Goal: Contribute content: Contribute content

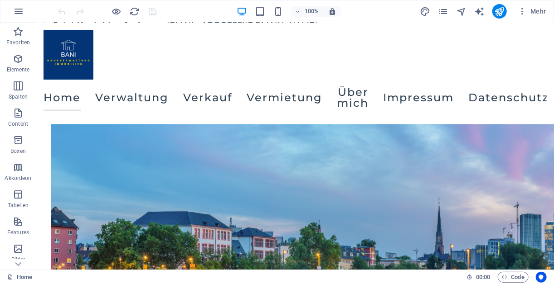
scroll to position [836, 0]
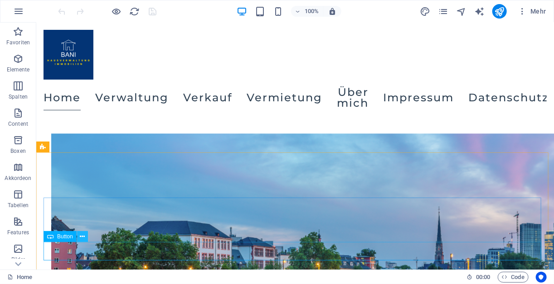
click at [86, 232] on button at bounding box center [82, 236] width 11 height 11
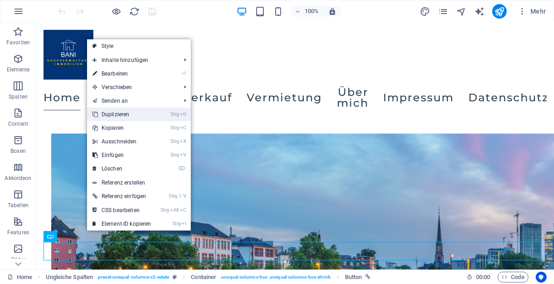
click at [147, 118] on link "Strg D Duplizieren" at bounding box center [122, 115] width 70 height 14
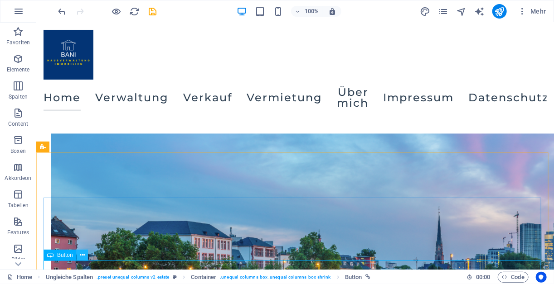
click at [81, 258] on icon at bounding box center [82, 256] width 5 height 10
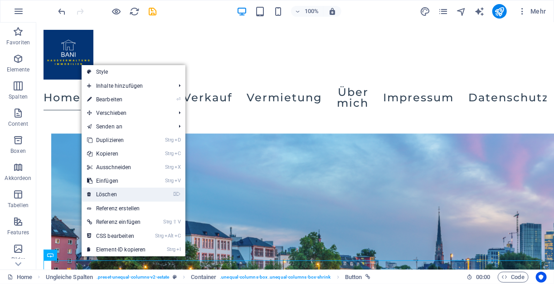
click at [113, 201] on link "⌦ Löschen" at bounding box center [117, 195] width 70 height 14
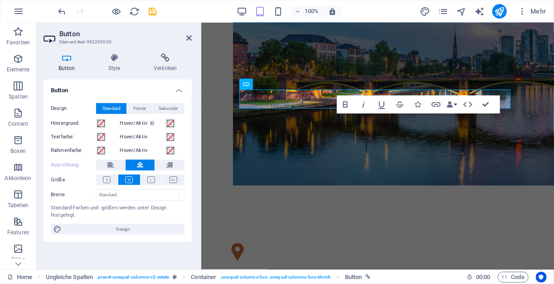
scroll to position [812, 0]
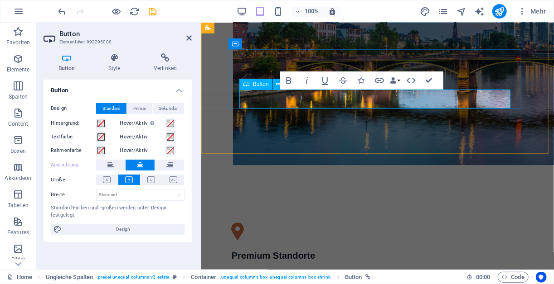
drag, startPoint x: 350, startPoint y: 93, endPoint x: 289, endPoint y: 106, distance: 62.0
click at [378, 80] on icon "button" at bounding box center [379, 80] width 9 height 5
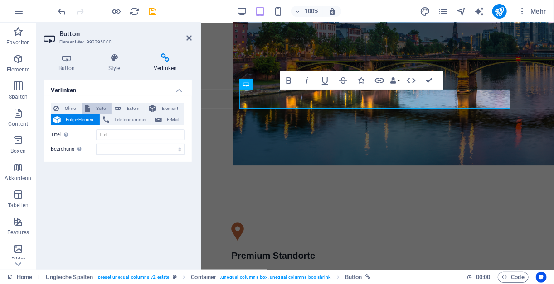
click at [103, 110] on span "Seite" at bounding box center [101, 108] width 16 height 11
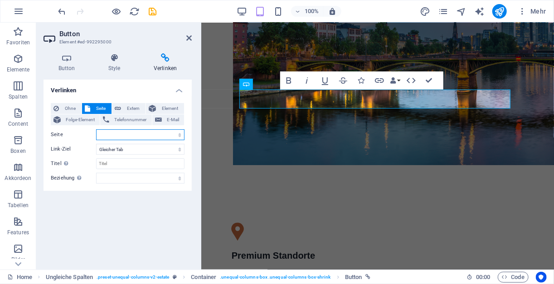
click at [117, 136] on select "Home Verkauf Verwaltung Vermietung Über mich Legal Notice Privacy" at bounding box center [140, 135] width 88 height 11
select select "3"
click at [96, 130] on select "Home Verkauf Verwaltung Vermietung Über mich Legal Notice Privacy" at bounding box center [140, 135] width 88 height 11
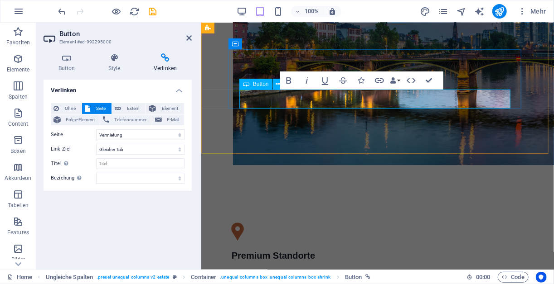
drag, startPoint x: 395, startPoint y: 98, endPoint x: 354, endPoint y: 101, distance: 41.3
click at [378, 79] on icon "button" at bounding box center [379, 80] width 11 height 11
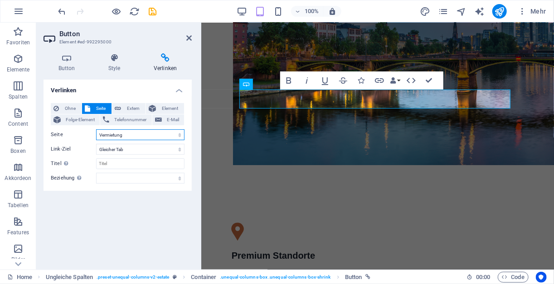
click at [164, 135] on select "Home Verkauf Verwaltung Vermietung Über mich Legal Notice Privacy" at bounding box center [140, 135] width 88 height 11
drag, startPoint x: 164, startPoint y: 135, endPoint x: 172, endPoint y: 166, distance: 31.2
click at [172, 166] on div "Ohne Seite Extern Element Folge-Element Telefonnummer E-Mail Seite Home Verkauf…" at bounding box center [118, 143] width 134 height 81
click at [231, 153] on div "Abstand" at bounding box center [219, 148] width 37 height 11
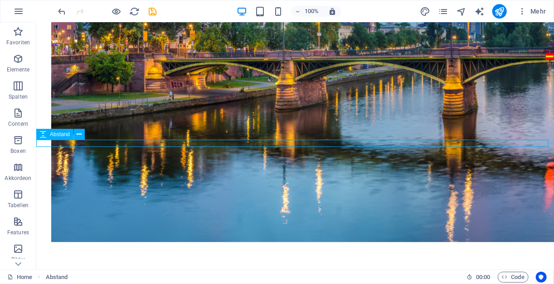
scroll to position [1054, 0]
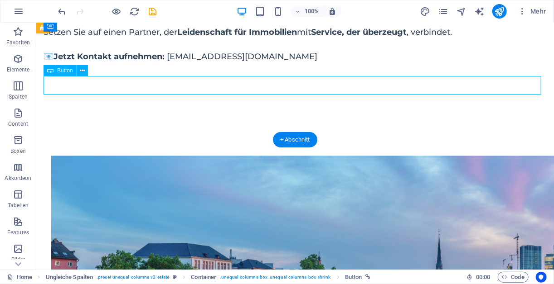
select select "3"
select select
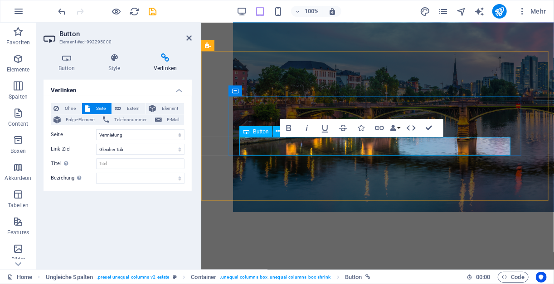
scroll to position [765, 0]
drag, startPoint x: 346, startPoint y: 143, endPoint x: 288, endPoint y: 148, distance: 58.2
click at [381, 127] on icon "button" at bounding box center [379, 128] width 11 height 11
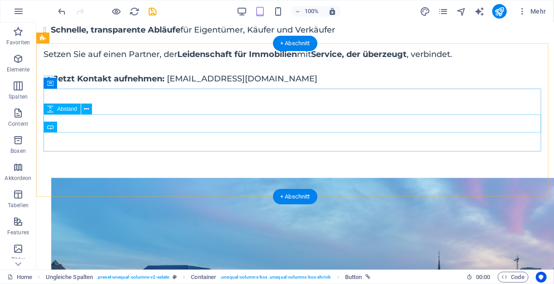
scroll to position [996, 0]
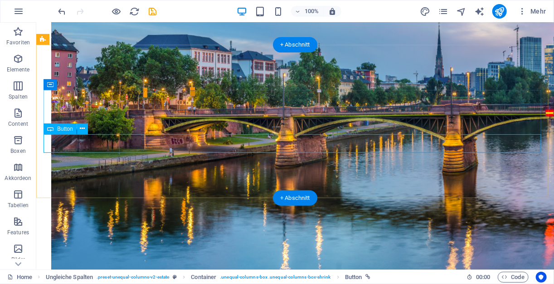
select select "3"
select select
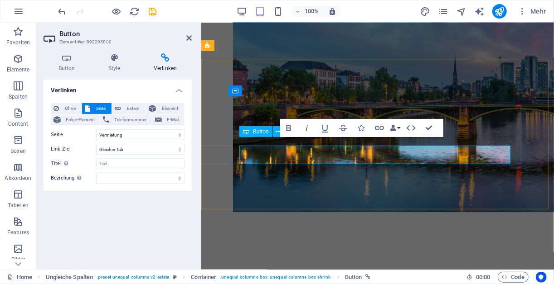
scroll to position [765, 0]
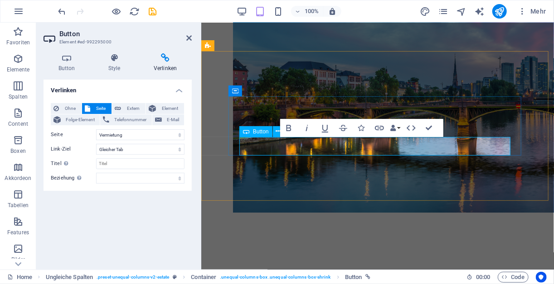
drag, startPoint x: 396, startPoint y: 146, endPoint x: 352, endPoint y: 154, distance: 44.7
click at [381, 126] on icon "button" at bounding box center [379, 128] width 11 height 11
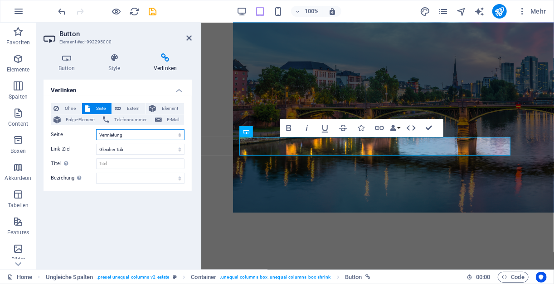
click at [177, 134] on select "Home Verkauf Verwaltung Vermietung Über mich Legal Notice Privacy" at bounding box center [140, 135] width 88 height 11
select select "1"
click at [96, 130] on select "Home Verkauf Verwaltung Vermietung Über mich Legal Notice Privacy" at bounding box center [140, 135] width 88 height 11
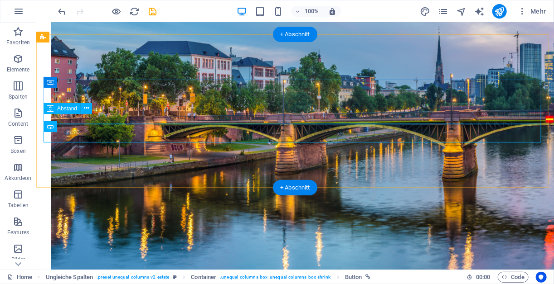
scroll to position [996, 0]
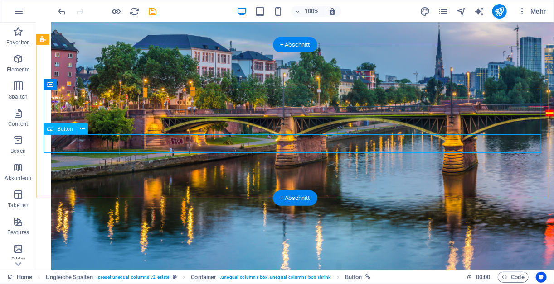
drag, startPoint x: 227, startPoint y: 146, endPoint x: 173, endPoint y: 147, distance: 53.5
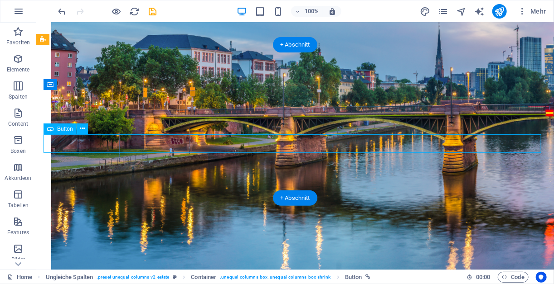
select select "1"
select select
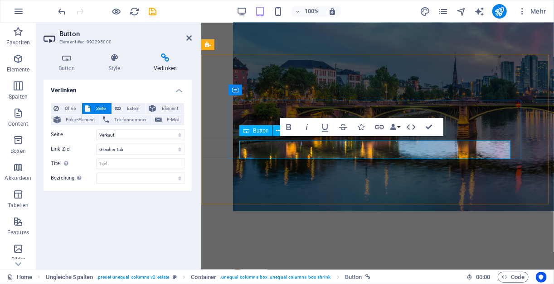
scroll to position [766, 0]
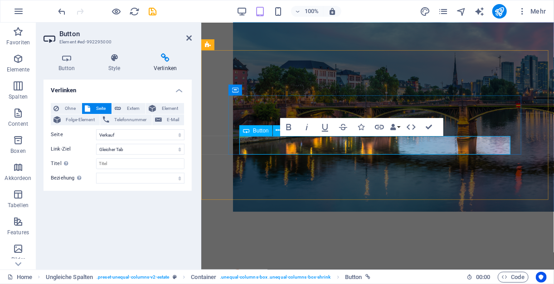
drag, startPoint x: 459, startPoint y: 142, endPoint x: 401, endPoint y: 148, distance: 58.2
click at [378, 127] on icon "button" at bounding box center [379, 127] width 9 height 5
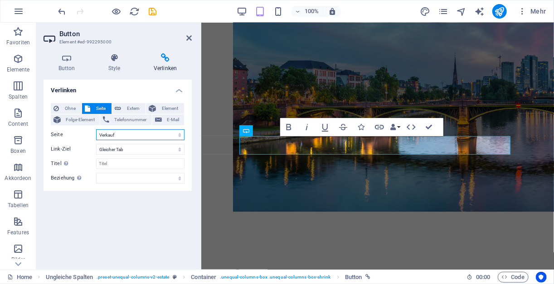
click at [109, 134] on select "Home Verkauf Verwaltung Vermietung Über mich Legal Notice Privacy" at bounding box center [140, 135] width 88 height 11
select select "2"
click at [96, 130] on select "Home Verkauf Verwaltung Vermietung Über mich Legal Notice Privacy" at bounding box center [140, 135] width 88 height 11
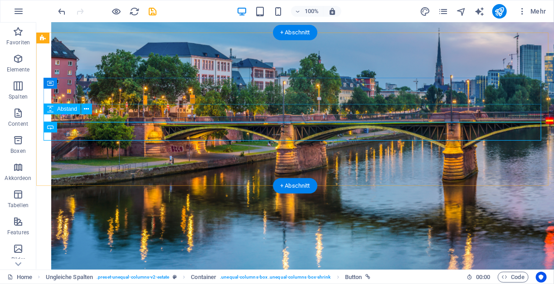
scroll to position [996, 0]
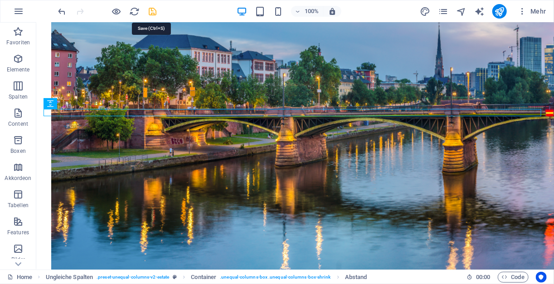
click at [152, 14] on icon "save" at bounding box center [153, 11] width 10 height 10
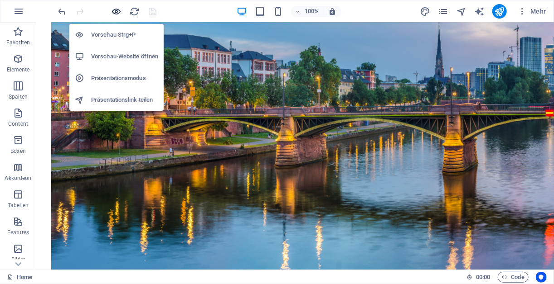
click at [116, 13] on icon "button" at bounding box center [116, 11] width 10 height 10
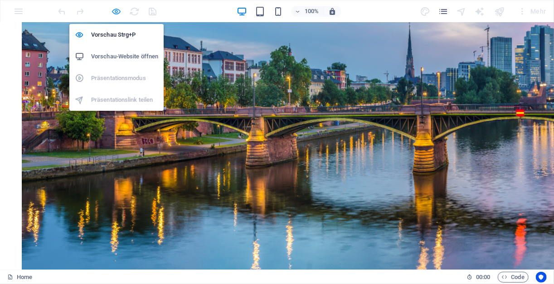
scroll to position [1011, 0]
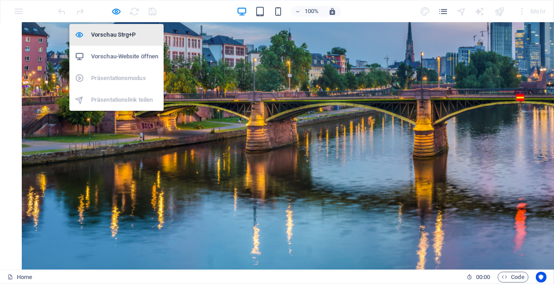
click at [99, 42] on li "Vorschau Strg+P" at bounding box center [116, 35] width 94 height 22
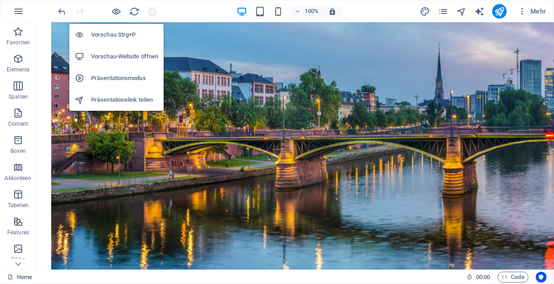
scroll to position [996, 0]
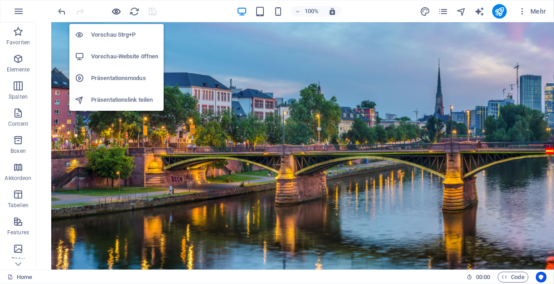
click at [115, 12] on icon "button" at bounding box center [116, 11] width 10 height 10
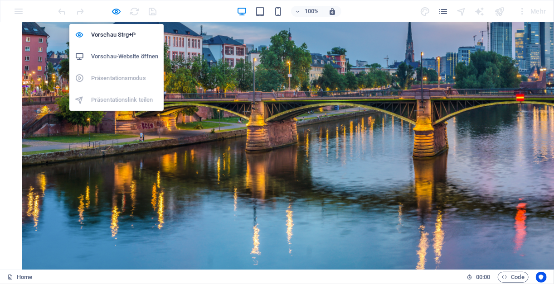
click at [107, 54] on h6 "Vorschau-Website öffnen" at bounding box center [124, 56] width 67 height 11
click at [117, 11] on icon "button" at bounding box center [116, 11] width 10 height 10
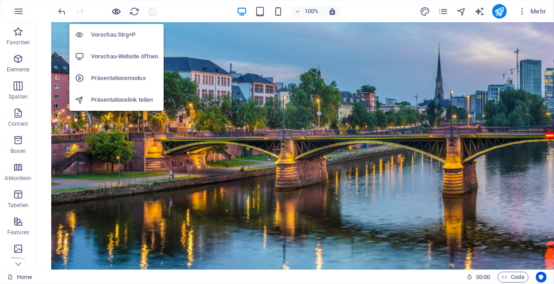
scroll to position [996, 0]
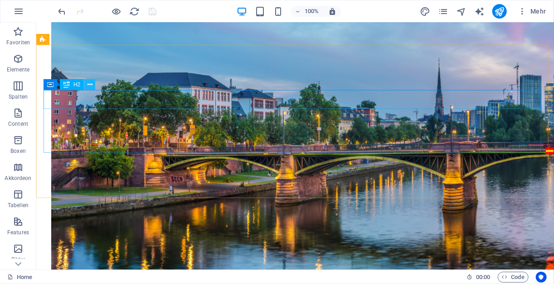
click at [87, 88] on icon at bounding box center [89, 85] width 5 height 10
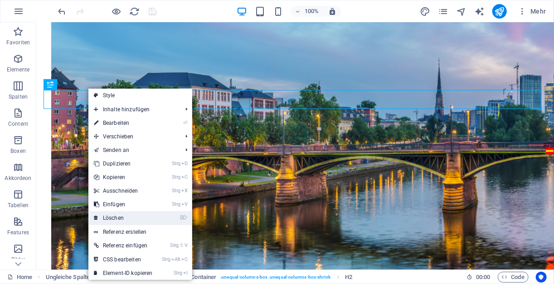
click at [110, 217] on link "⌦ Löschen" at bounding box center [123, 219] width 70 height 14
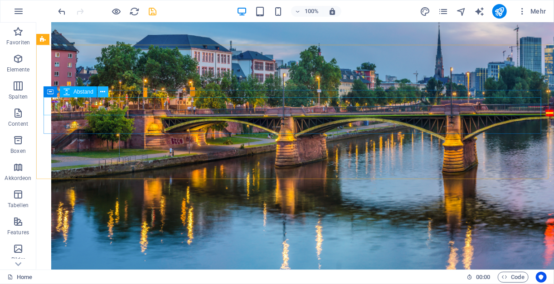
click at [103, 93] on icon at bounding box center [103, 92] width 5 height 10
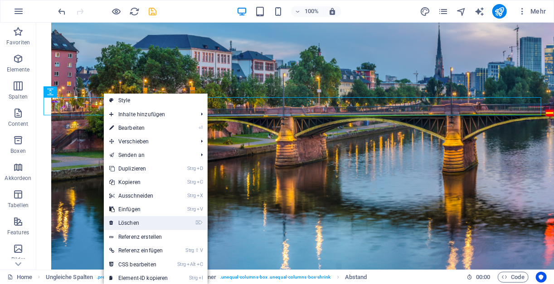
click at [132, 222] on link "⌦ Löschen" at bounding box center [139, 224] width 70 height 14
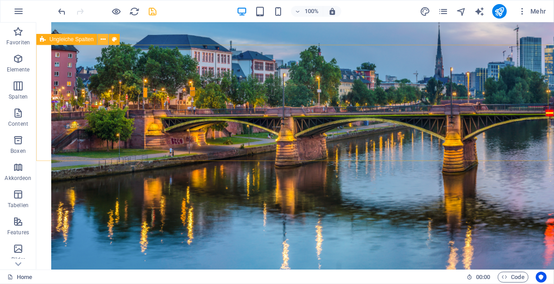
click at [103, 39] on icon at bounding box center [103, 40] width 5 height 10
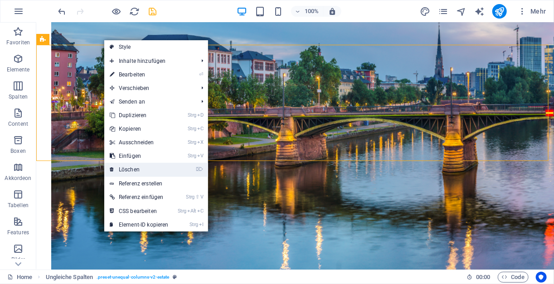
click at [131, 166] on link "⌦ Löschen" at bounding box center [139, 170] width 70 height 14
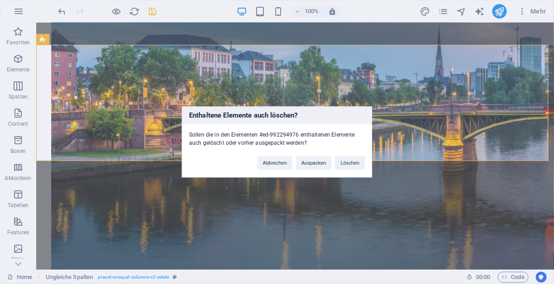
click at [165, 135] on div "Enthaltene Elemente auch löschen? Sollen die in den Elementen #ed-992294976 ent…" at bounding box center [277, 142] width 554 height 284
click at [177, 88] on div "Enthaltene Elemente auch löschen? Sollen die in den Elementen #ed-992294976 ent…" at bounding box center [277, 142] width 554 height 284
click at [144, 57] on div "Enthaltene Elemente auch löschen? Sollen die in den Elementen #ed-992294976 ent…" at bounding box center [277, 142] width 554 height 284
click at [356, 163] on button "Löschen" at bounding box center [350, 164] width 30 height 14
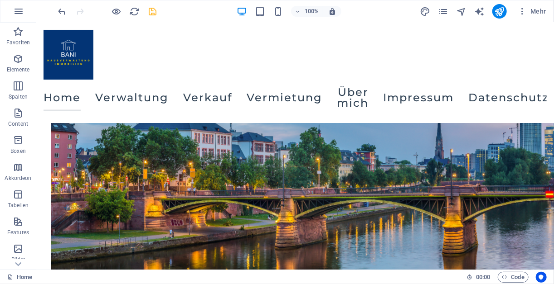
scroll to position [902, 0]
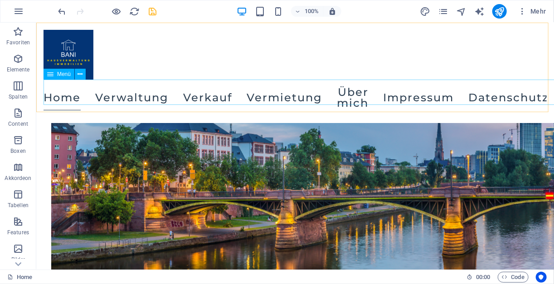
click at [317, 85] on nav "Home Verwaltung Verkauf Vermietung Über mich Impressum Datenschutz" at bounding box center [294, 97] width 503 height 36
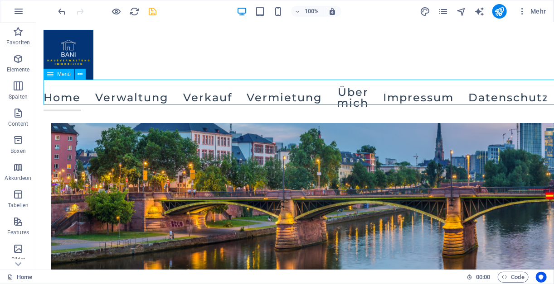
click at [317, 85] on nav "Home Verwaltung Verkauf Vermietung Über mich Impressum Datenschutz" at bounding box center [294, 97] width 503 height 36
select select
select select "2"
select select
select select "1"
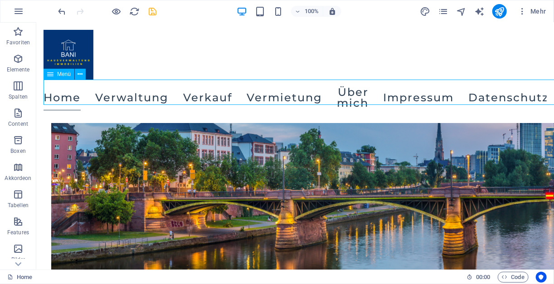
select select
select select "3"
select select
select select "4"
select select
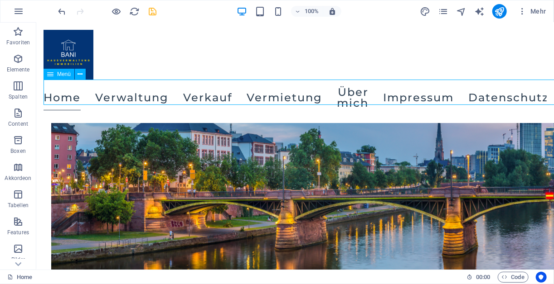
select select "5"
select select
select select "6"
select select
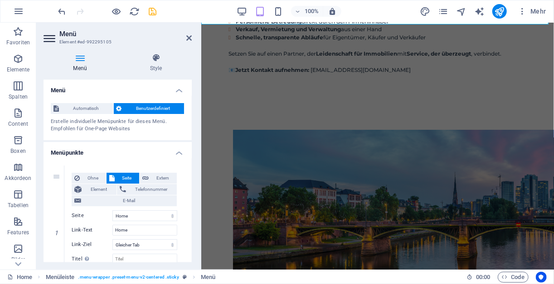
scroll to position [691, 0]
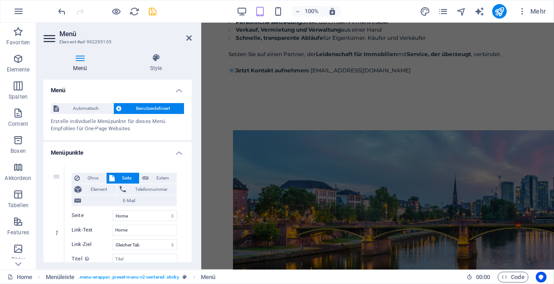
click at [381, 13] on div "100% Mehr" at bounding box center [303, 11] width 493 height 14
click at [155, 7] on icon "save" at bounding box center [153, 11] width 10 height 10
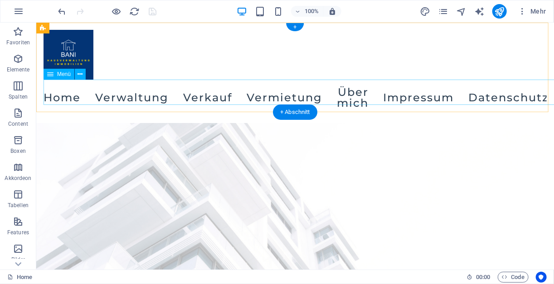
drag, startPoint x: 191, startPoint y: 29, endPoint x: 303, endPoint y: 101, distance: 132.8
click at [303, 101] on nav "Home Verwaltung Verkauf Vermietung Über mich Impressum Datenschutz" at bounding box center [294, 97] width 503 height 36
click at [126, 96] on nav "Home Verwaltung Verkauf Vermietung Über mich Impressum Datenschutz" at bounding box center [294, 97] width 503 height 36
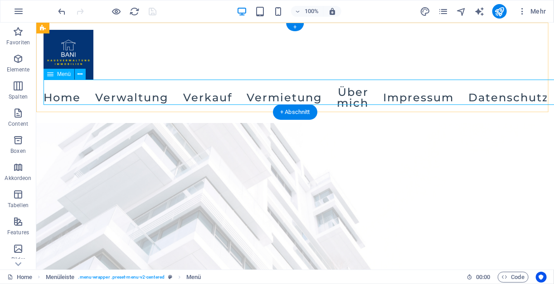
select select
select select "2"
select select
select select "1"
select select
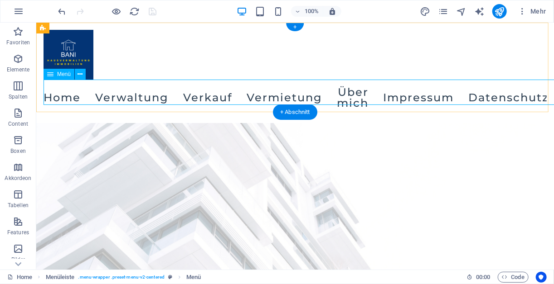
select select "3"
select select
select select "4"
select select
select select "5"
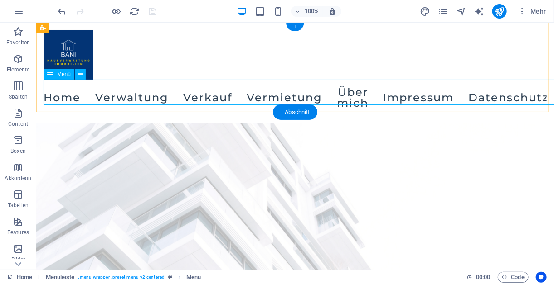
select select
select select "6"
select select
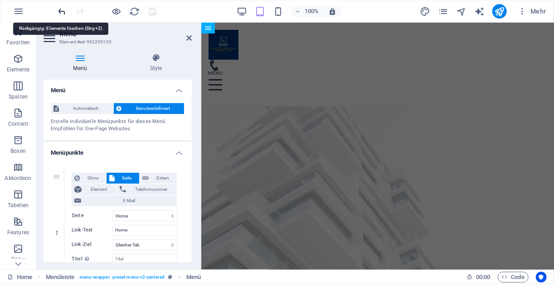
click at [61, 11] on icon "undo" at bounding box center [62, 11] width 10 height 10
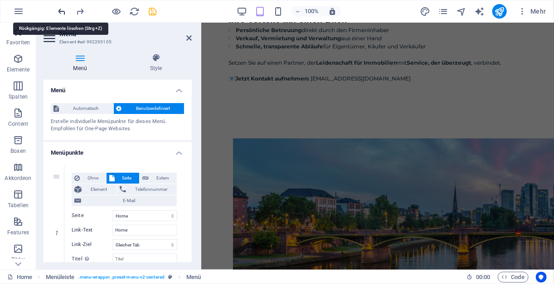
scroll to position [728, 0]
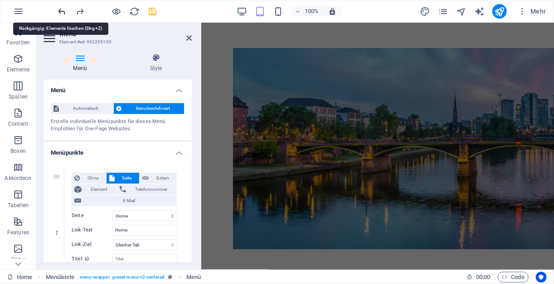
click at [62, 7] on icon "undo" at bounding box center [62, 11] width 10 height 10
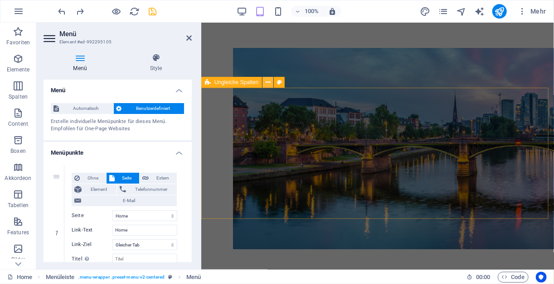
click at [267, 85] on icon at bounding box center [267, 83] width 5 height 10
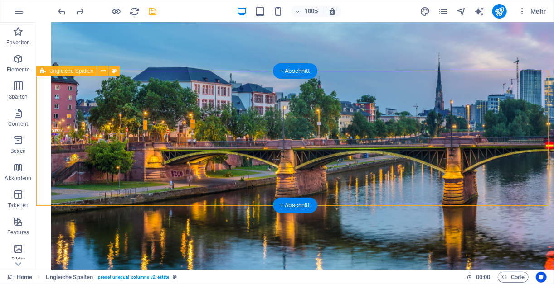
scroll to position [964, 0]
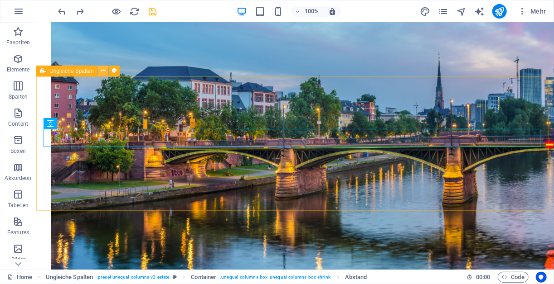
click at [104, 72] on icon at bounding box center [103, 71] width 5 height 10
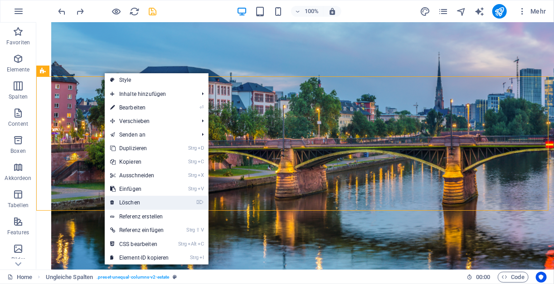
click at [145, 201] on link "⌦ Löschen" at bounding box center [140, 203] width 70 height 14
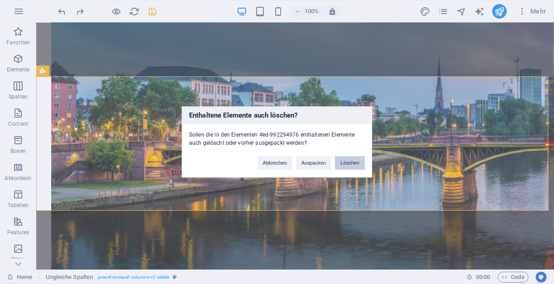
click at [345, 165] on button "Löschen" at bounding box center [350, 164] width 30 height 14
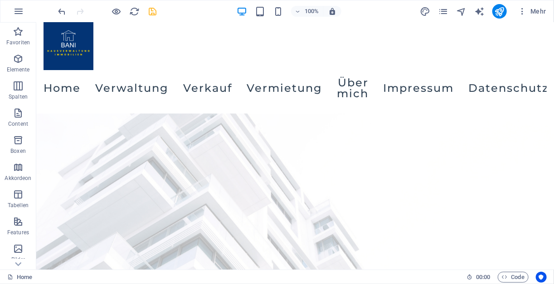
scroll to position [0, 0]
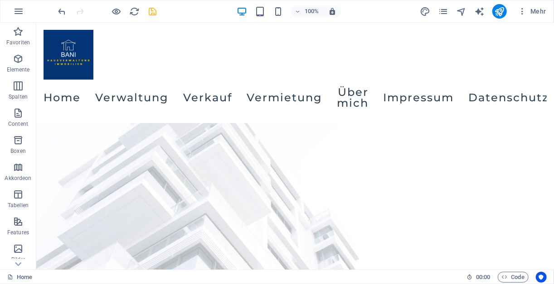
drag, startPoint x: 550, startPoint y: 176, endPoint x: 583, endPoint y: 33, distance: 147.4
click at [153, 11] on icon "save" at bounding box center [153, 11] width 10 height 10
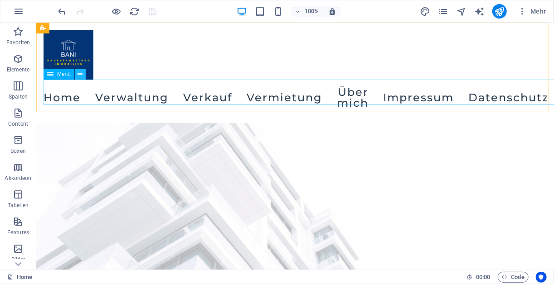
click at [80, 73] on icon at bounding box center [80, 75] width 5 height 10
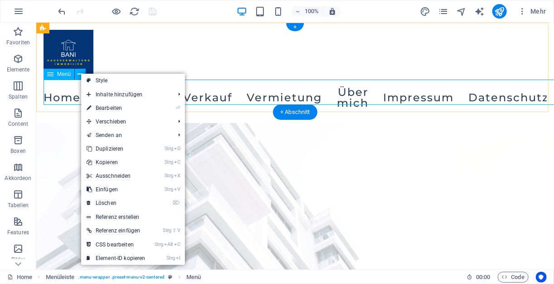
click at [46, 97] on nav "Home Verwaltung Verkauf Vermietung Über mich Impressum Datenschutz" at bounding box center [294, 97] width 503 height 36
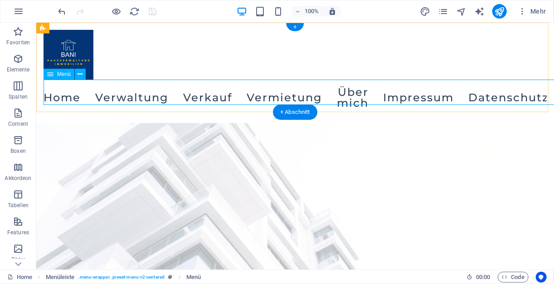
click at [46, 97] on nav "Home Verwaltung Verkauf Vermietung Über mich Impressum Datenschutz" at bounding box center [294, 97] width 503 height 36
select select
select select "2"
select select
select select "1"
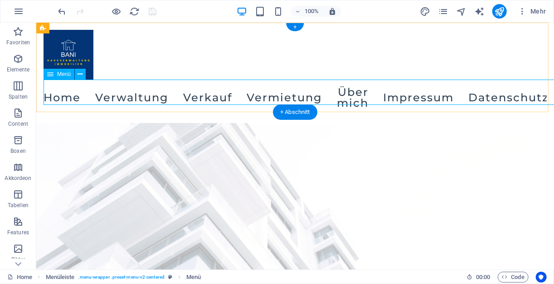
select select
select select "3"
select select
select select "4"
select select
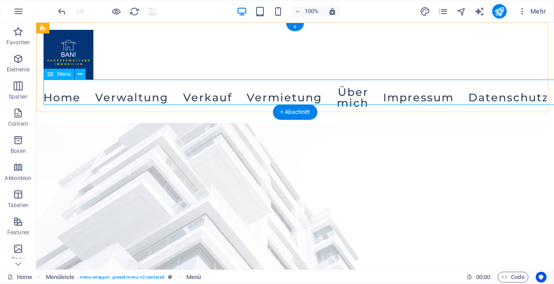
select select "5"
select select
select select "6"
select select
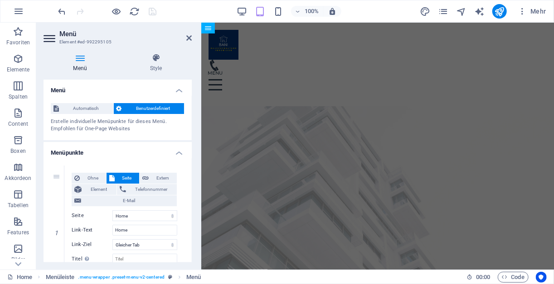
click at [79, 64] on h4 "Menü" at bounding box center [81, 62] width 77 height 19
click at [80, 65] on h4 "Menü" at bounding box center [81, 62] width 77 height 19
click at [188, 37] on icon at bounding box center [188, 37] width 5 height 7
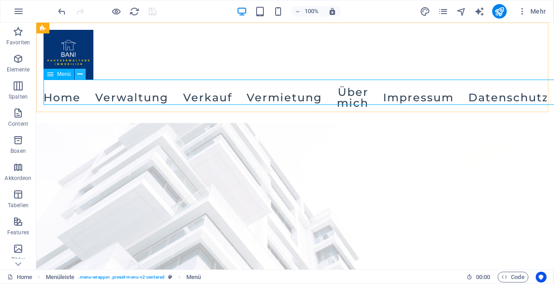
click at [79, 74] on icon at bounding box center [80, 75] width 5 height 10
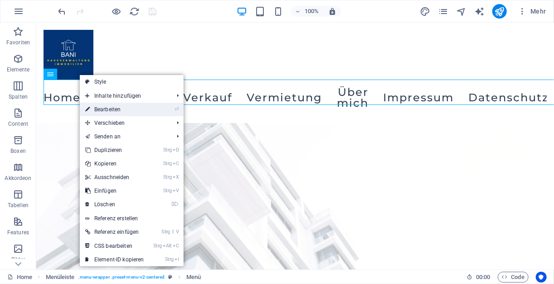
click at [128, 106] on link "⏎ Bearbeiten" at bounding box center [115, 110] width 70 height 14
select select
select select "2"
select select
select select "1"
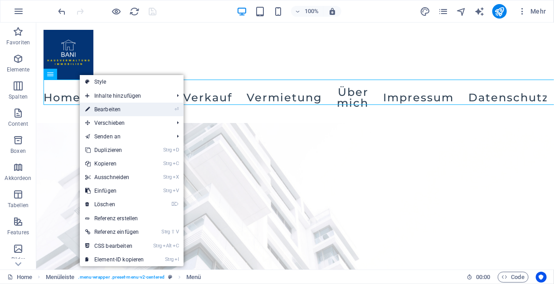
select select
select select "3"
select select
select select "4"
select select
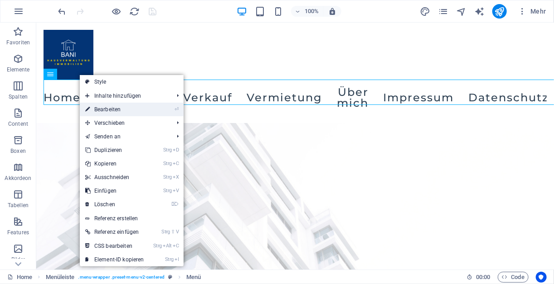
select select "5"
select select
select select "6"
select select
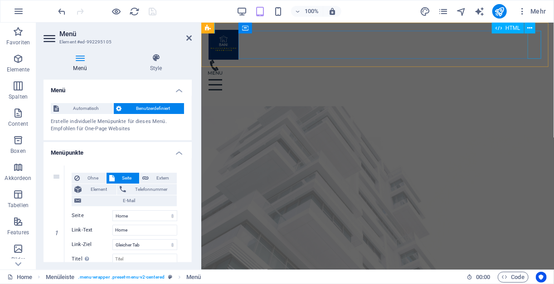
click at [535, 71] on div "Menu" at bounding box center [377, 85] width 338 height 28
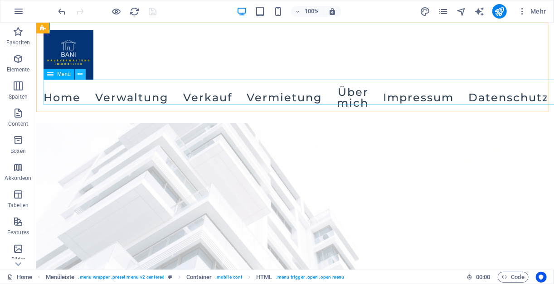
click at [81, 77] on icon at bounding box center [80, 75] width 5 height 10
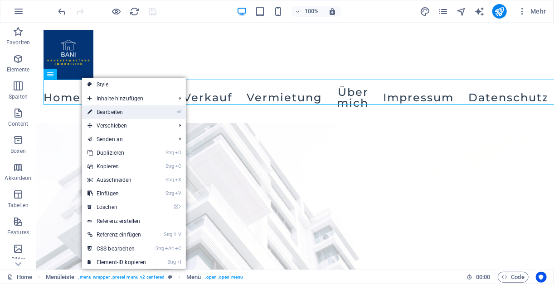
click at [115, 111] on link "⏎ Bearbeiten" at bounding box center [117, 113] width 70 height 14
select select
select select "2"
select select
select select "1"
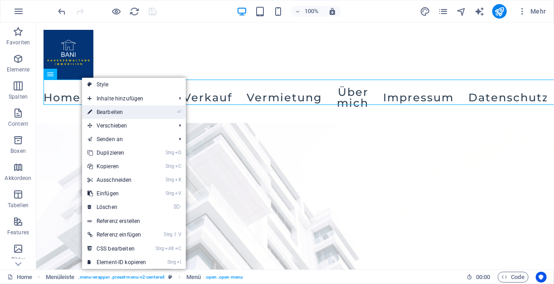
select select
select select "3"
select select
select select "4"
select select
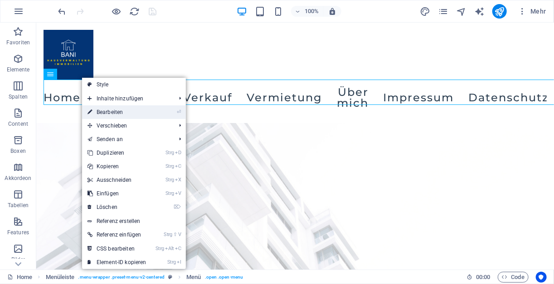
select select "5"
select select
select select "6"
select select
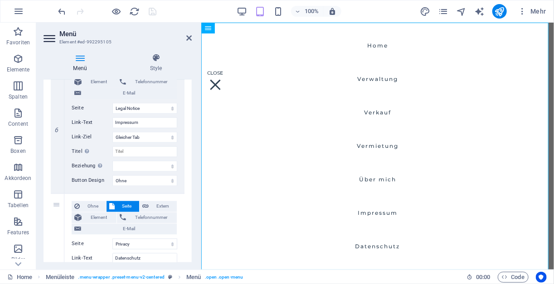
scroll to position [786, 0]
drag, startPoint x: 58, startPoint y: 207, endPoint x: 85, endPoint y: 190, distance: 31.3
select select
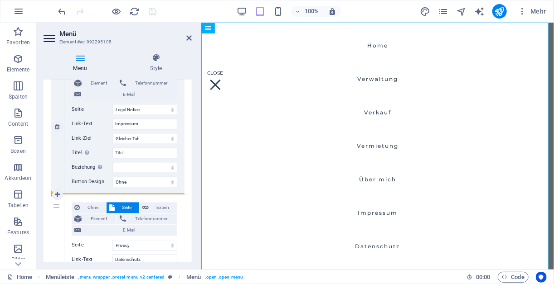
select select
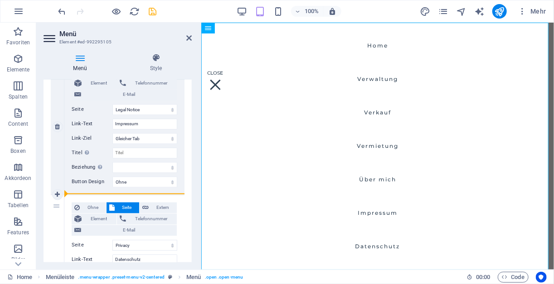
drag, startPoint x: 61, startPoint y: 215, endPoint x: 109, endPoint y: 182, distance: 58.0
select select
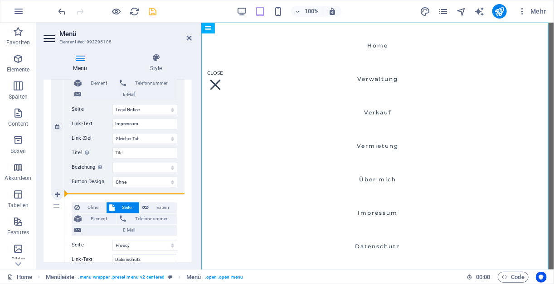
select select
drag, startPoint x: 58, startPoint y: 218, endPoint x: 92, endPoint y: 191, distance: 42.8
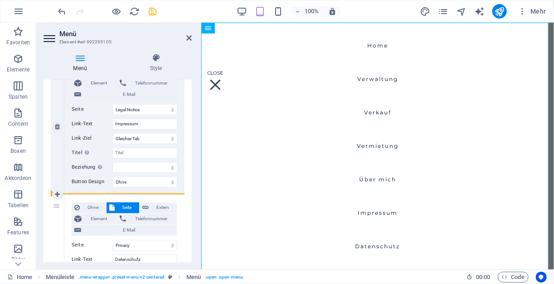
select select
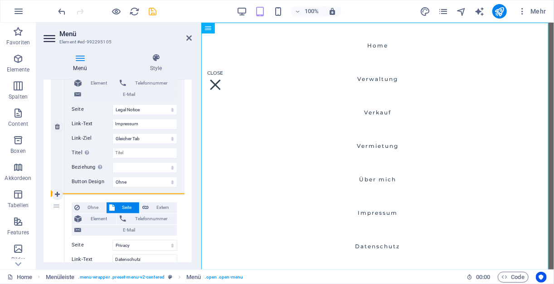
select select
drag, startPoint x: 56, startPoint y: 221, endPoint x: 52, endPoint y: 193, distance: 27.9
click at [52, 195] on div "7" at bounding box center [58, 262] width 14 height 135
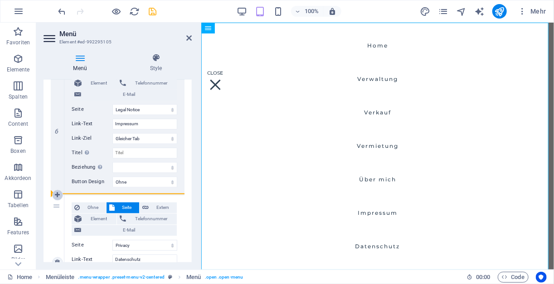
select select
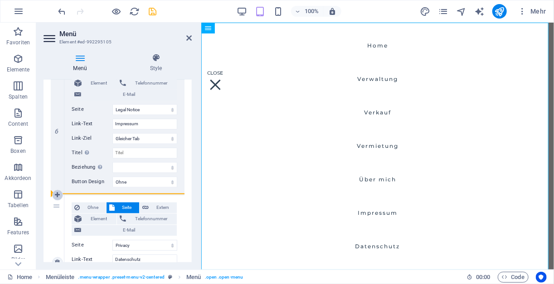
select select
click at [52, 193] on link at bounding box center [57, 195] width 11 height 11
select select
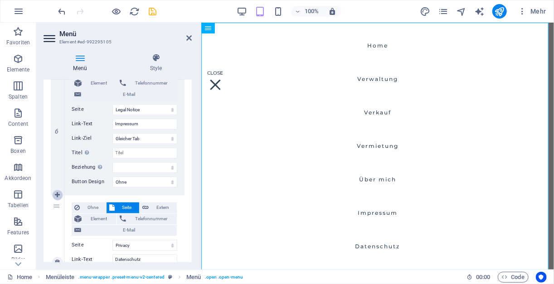
select select
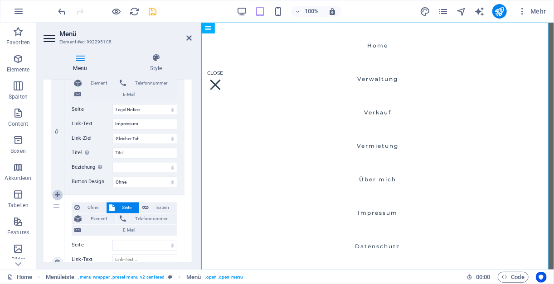
select select "6"
select select
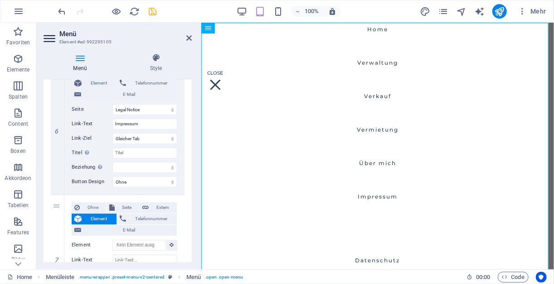
scroll to position [905, 0]
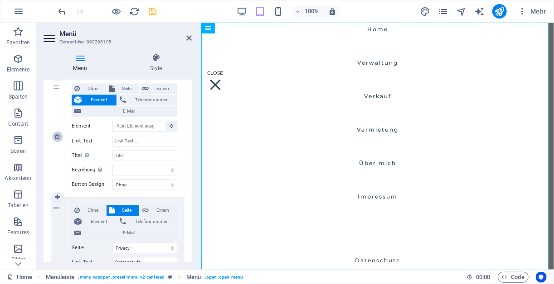
click at [58, 137] on icon at bounding box center [57, 137] width 5 height 6
select select
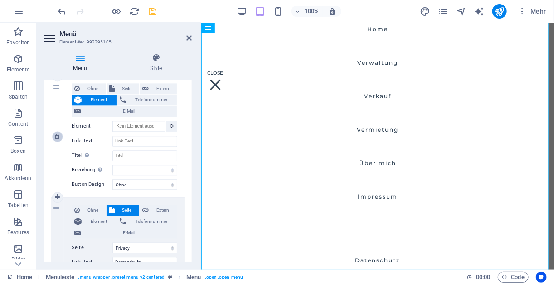
select select
select select "6"
type input "Datenschutz"
select select
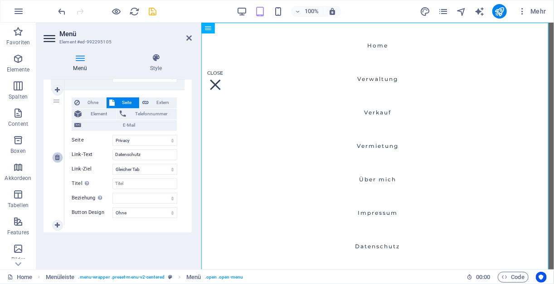
scroll to position [0, 0]
drag, startPoint x: 56, startPoint y: 123, endPoint x: 67, endPoint y: 85, distance: 39.7
select select
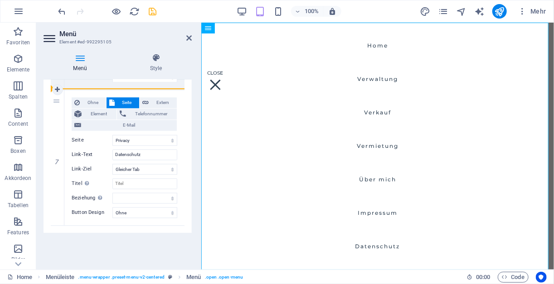
select select
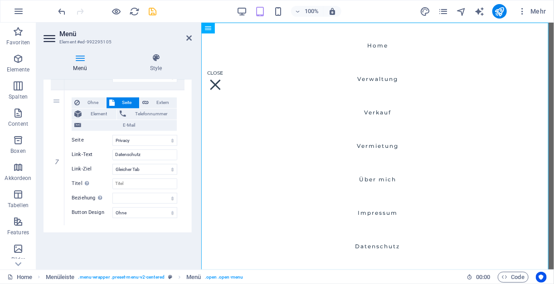
drag, startPoint x: 55, startPoint y: 102, endPoint x: 72, endPoint y: 90, distance: 21.5
click at [72, 90] on div "7 Ohne Seite Extern Element Telefonnummer E-Mail Seite Home Verkauf Verwaltung …" at bounding box center [118, 158] width 134 height 136
select select
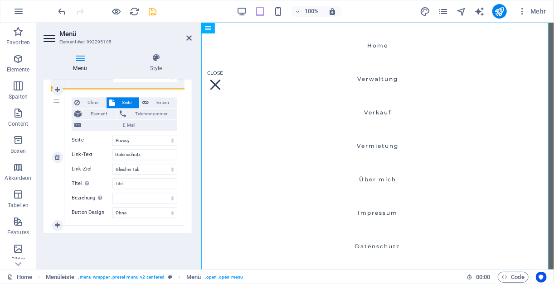
select select
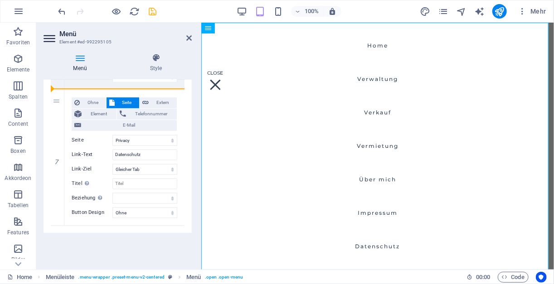
drag, startPoint x: 56, startPoint y: 131, endPoint x: 101, endPoint y: 72, distance: 73.8
click at [101, 72] on div "Menü Style Menü Automatisch Benutzerdefiniert Erstelle individuelle Menüpunkte …" at bounding box center [117, 157] width 148 height 209
select select
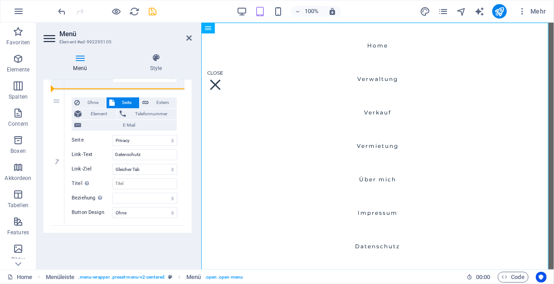
select select
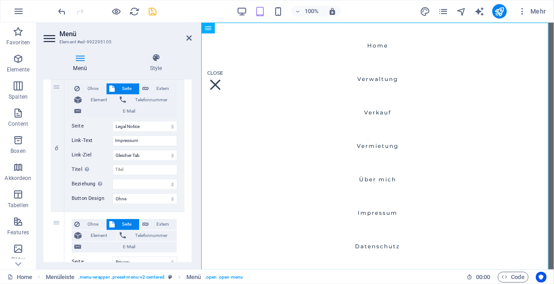
scroll to position [767, 0]
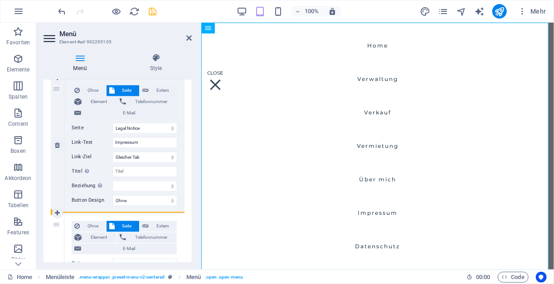
drag, startPoint x: 54, startPoint y: 245, endPoint x: 92, endPoint y: 194, distance: 62.8
select select
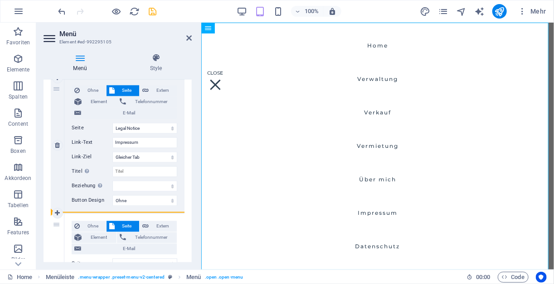
select select
drag, startPoint x: 61, startPoint y: 220, endPoint x: 87, endPoint y: 209, distance: 27.6
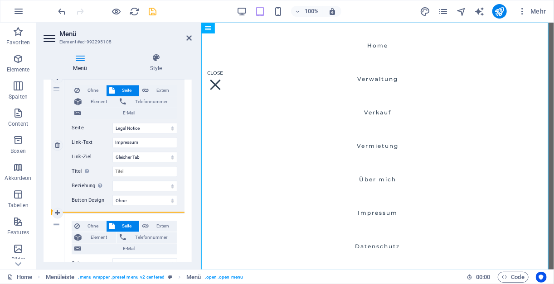
select select
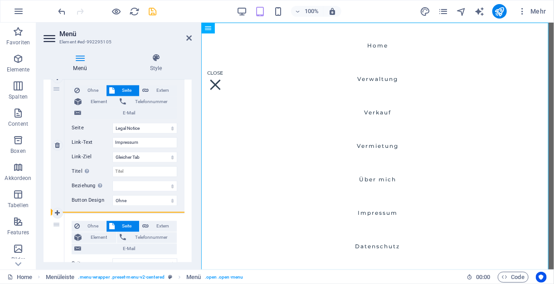
select select
drag, startPoint x: 56, startPoint y: 254, endPoint x: 145, endPoint y: 165, distance: 125.6
select select
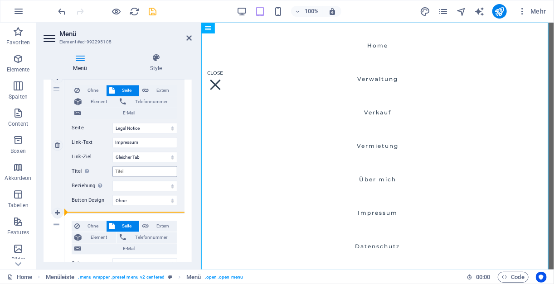
select select
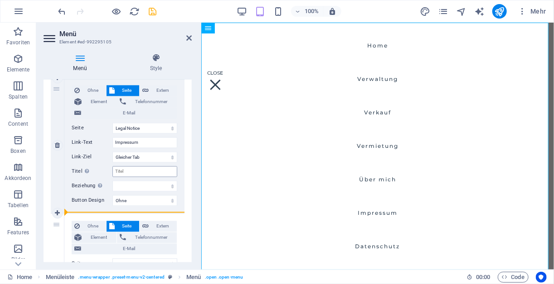
select select "6"
select select
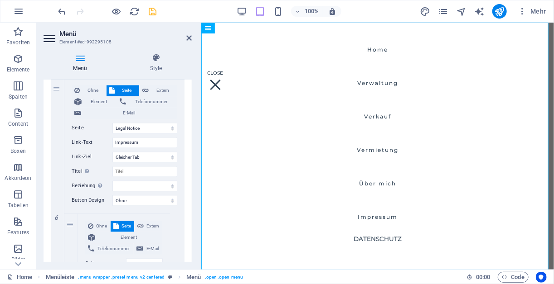
drag, startPoint x: 190, startPoint y: 222, endPoint x: 192, endPoint y: 226, distance: 4.7
click at [192, 226] on div "Menü Style Menü Automatisch Benutzerdefiniert Erstelle individuelle Menüpunkte …" at bounding box center [117, 158] width 163 height 224
drag, startPoint x: 189, startPoint y: 222, endPoint x: 191, endPoint y: 247, distance: 24.6
click at [191, 247] on div "Menü Automatisch Benutzerdefiniert Erstelle individuelle Menüpunkte für dieses …" at bounding box center [117, 171] width 148 height 183
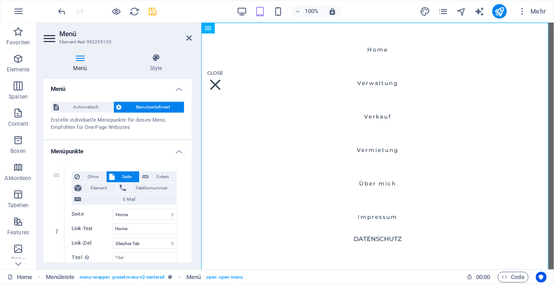
scroll to position [0, 0]
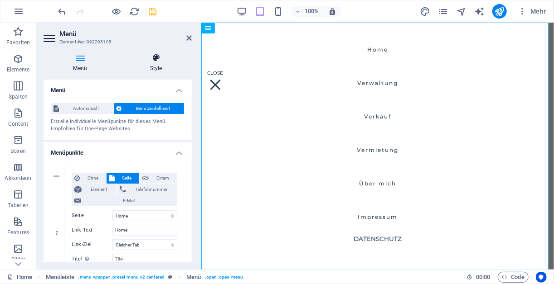
click at [156, 61] on icon at bounding box center [156, 57] width 72 height 9
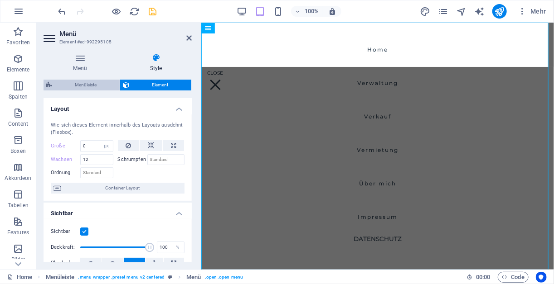
click at [90, 88] on span "Menüleiste" at bounding box center [86, 85] width 62 height 11
select select "rem"
select select "preset-menu-v2-centered"
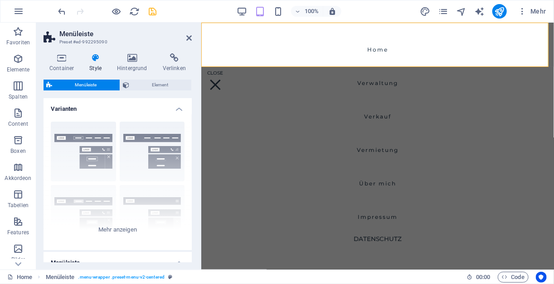
click at [93, 63] on h4 "Style" at bounding box center [97, 62] width 28 height 19
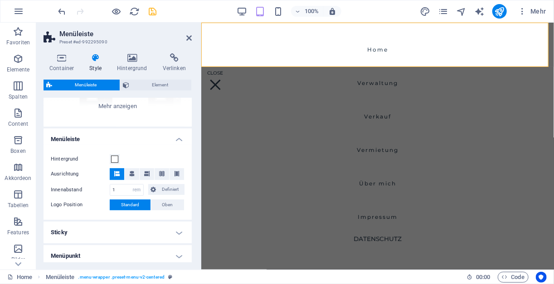
scroll to position [186, 0]
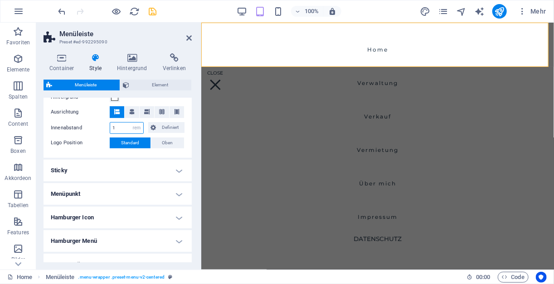
click at [117, 129] on input "1" at bounding box center [126, 128] width 33 height 11
click at [132, 128] on select "px rem % vh vw Definiert" at bounding box center [136, 128] width 13 height 11
select select "px"
click at [130, 123] on select "px rem % vh vw Definiert" at bounding box center [136, 128] width 13 height 11
type input "16"
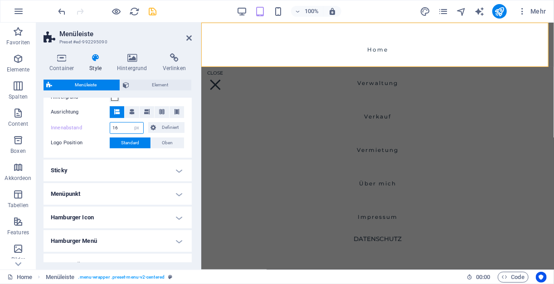
click at [122, 128] on input "16" at bounding box center [126, 128] width 33 height 11
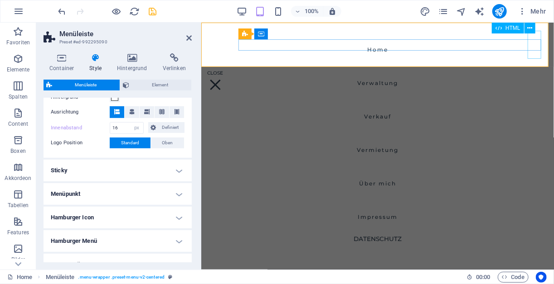
click at [222, 71] on div "Menu" at bounding box center [215, 85] width 14 height 28
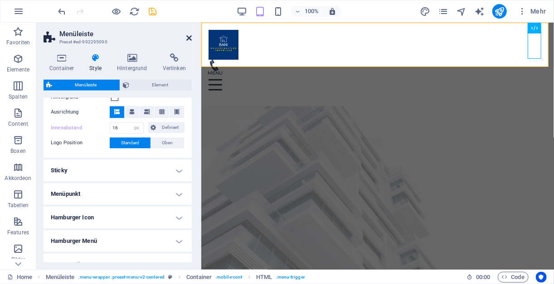
click at [187, 39] on icon at bounding box center [188, 37] width 5 height 7
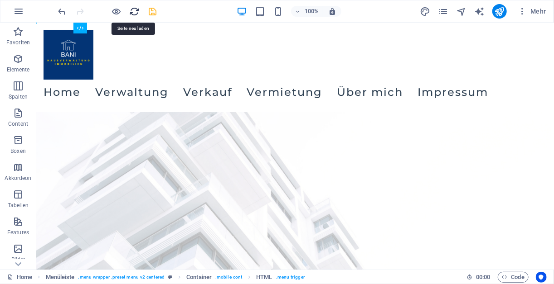
drag, startPoint x: 135, startPoint y: 12, endPoint x: 260, endPoint y: 21, distance: 124.9
click at [135, 12] on icon "reload" at bounding box center [135, 11] width 10 height 10
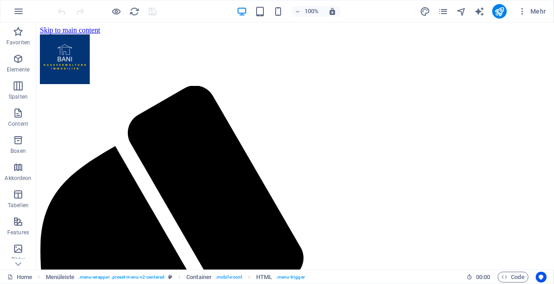
scroll to position [0, 0]
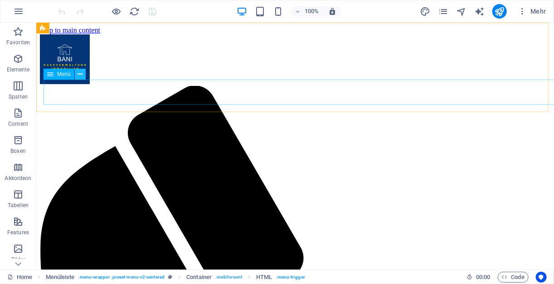
click at [79, 76] on icon at bounding box center [80, 75] width 5 height 10
click at [80, 77] on icon at bounding box center [80, 75] width 5 height 10
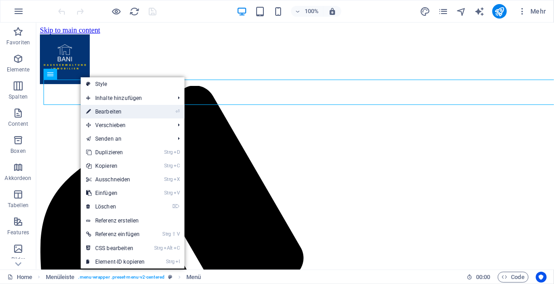
click at [115, 111] on link "⏎ Bearbeiten" at bounding box center [116, 112] width 70 height 14
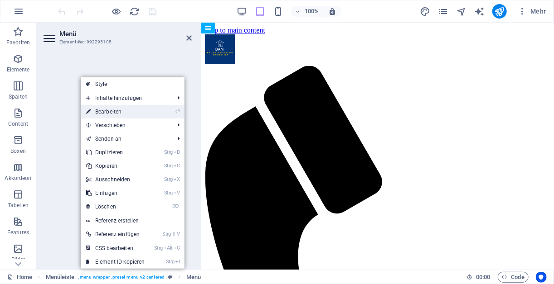
click at [125, 111] on link "⏎ Bearbeiten" at bounding box center [116, 112] width 70 height 14
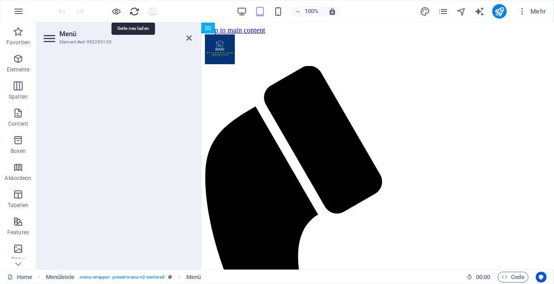
click at [136, 10] on icon "reload" at bounding box center [135, 11] width 10 height 10
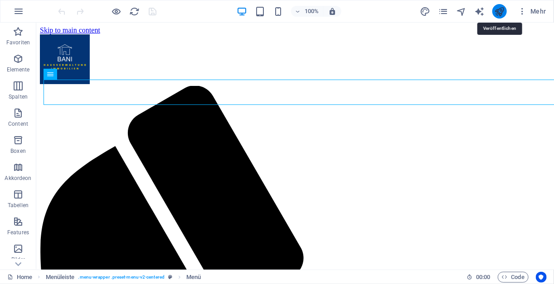
click at [503, 15] on icon "publish" at bounding box center [499, 11] width 10 height 10
click at [500, 8] on icon "publish" at bounding box center [499, 11] width 10 height 10
click at [499, 8] on icon "publish" at bounding box center [499, 11] width 10 height 10
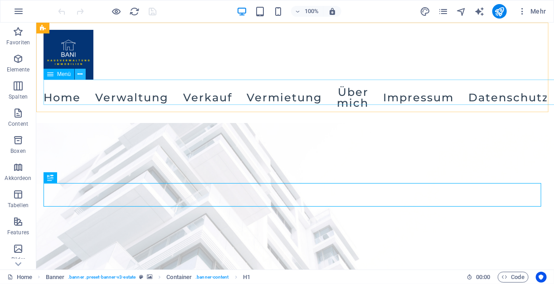
click at [82, 76] on icon at bounding box center [80, 75] width 5 height 10
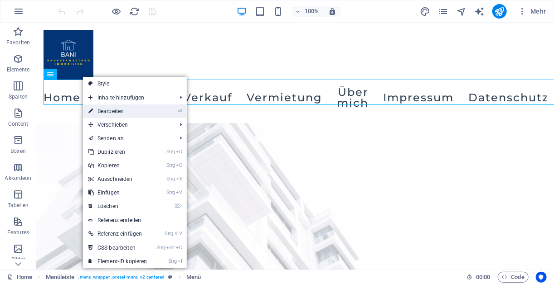
click at [126, 115] on link "⏎ Bearbeiten" at bounding box center [118, 112] width 70 height 14
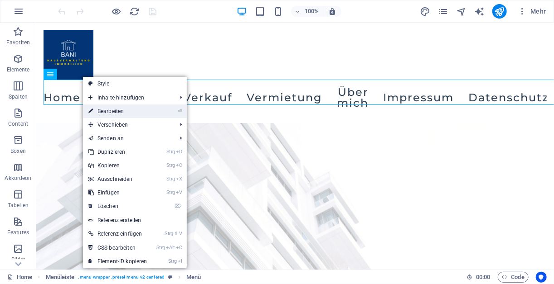
select select
select select "2"
select select
select select "1"
select select
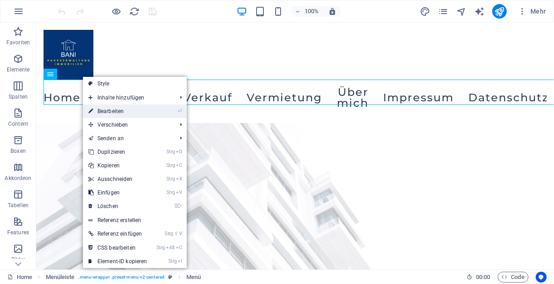
select select "3"
select select
select select "4"
select select
select select "5"
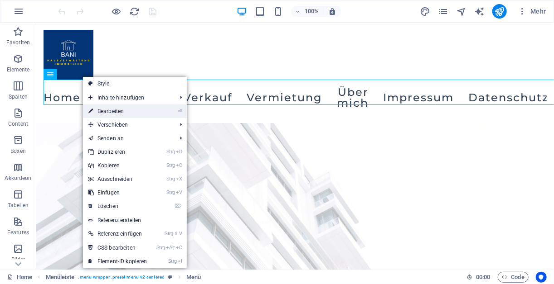
select select
select select "6"
select select
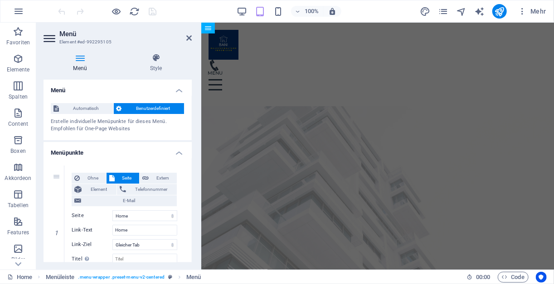
click at [82, 59] on icon at bounding box center [79, 57] width 73 height 9
drag, startPoint x: 190, startPoint y: 107, endPoint x: 186, endPoint y: 168, distance: 60.8
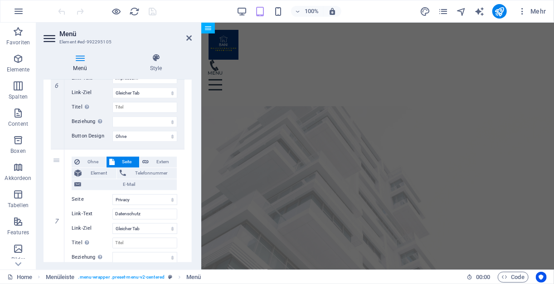
scroll to position [840, 0]
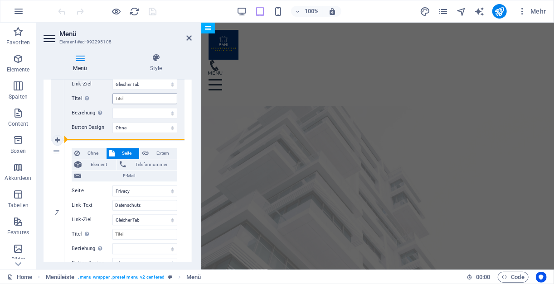
drag, startPoint x: 58, startPoint y: 164, endPoint x: 116, endPoint y: 98, distance: 87.4
select select
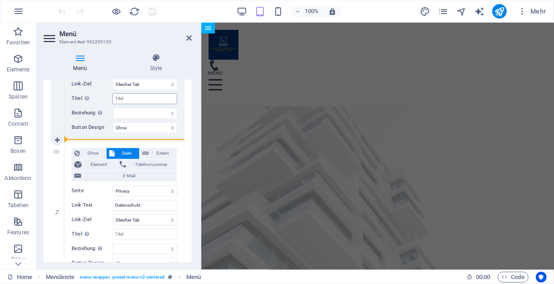
select select
select select "6"
select select
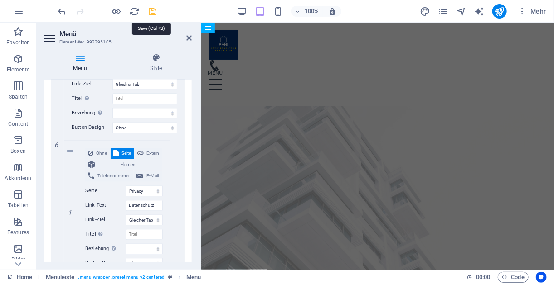
click at [153, 13] on icon "save" at bounding box center [153, 11] width 10 height 10
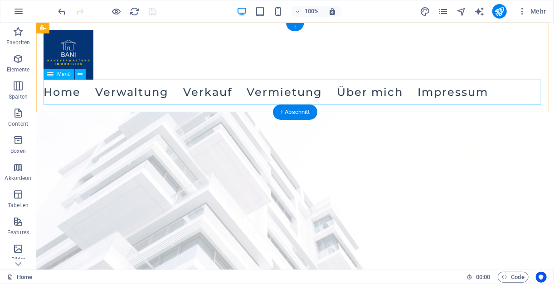
click at [87, 97] on nav "Home Verwaltung Verkauf Vermietung Über mich Impressum Datenschutz" at bounding box center [294, 91] width 503 height 25
select select
select select "2"
select select
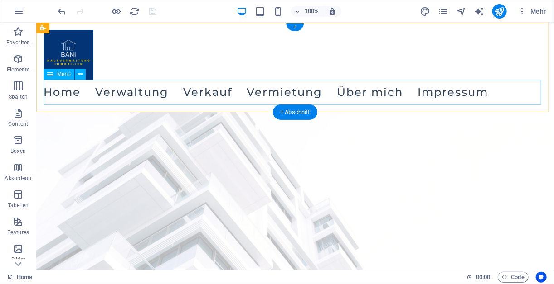
select select "1"
select select
select select "3"
select select
select select "4"
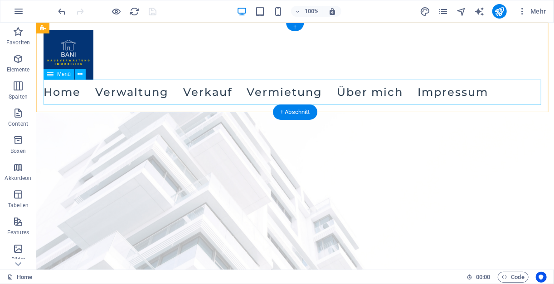
select select
select select "5"
select select
select select "6"
select select
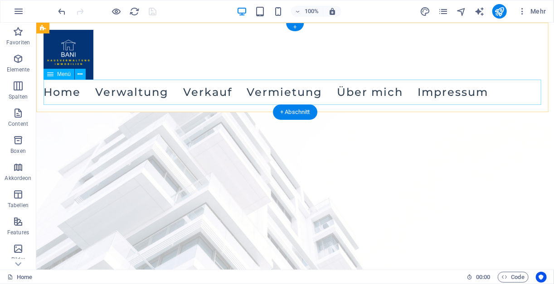
select select "px"
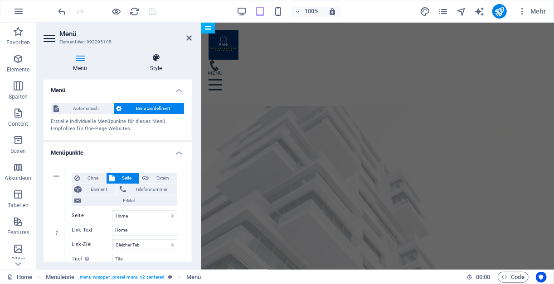
click at [157, 58] on icon at bounding box center [156, 57] width 72 height 9
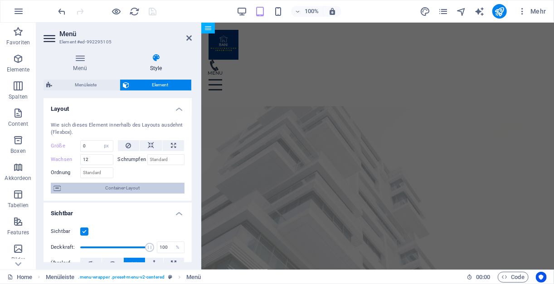
click at [132, 188] on span "Container-Layout" at bounding box center [122, 188] width 118 height 11
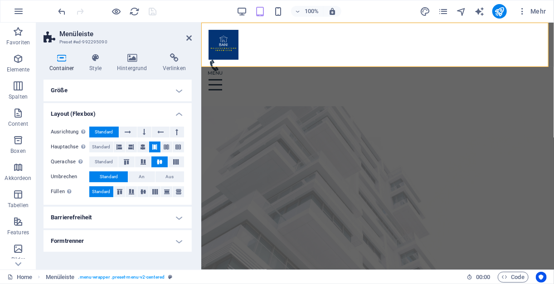
click at [177, 92] on h4 "Größe" at bounding box center [117, 91] width 148 height 22
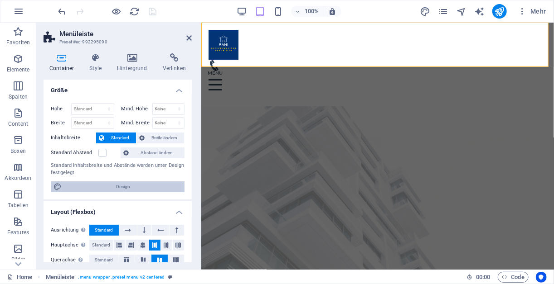
click at [133, 188] on span "Design" at bounding box center [122, 187] width 117 height 11
select select "px"
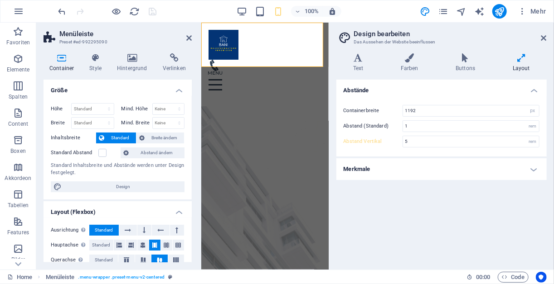
click at [525, 61] on icon at bounding box center [521, 57] width 51 height 9
click at [522, 69] on h4 "Layout" at bounding box center [521, 62] width 51 height 19
click at [351, 65] on h4 "Text" at bounding box center [360, 62] width 48 height 19
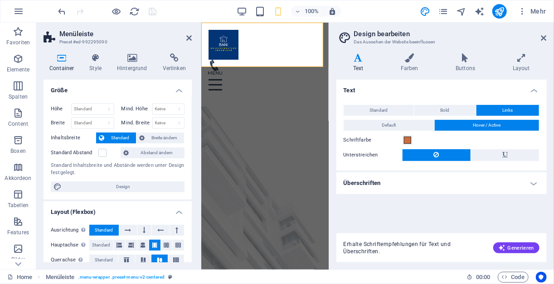
click at [532, 187] on h4 "Überschriften" at bounding box center [441, 184] width 210 height 22
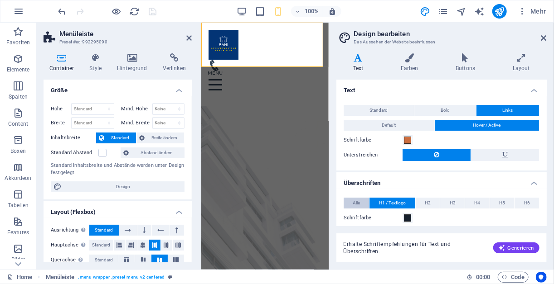
click at [357, 204] on span "Alle" at bounding box center [355, 203] width 7 height 11
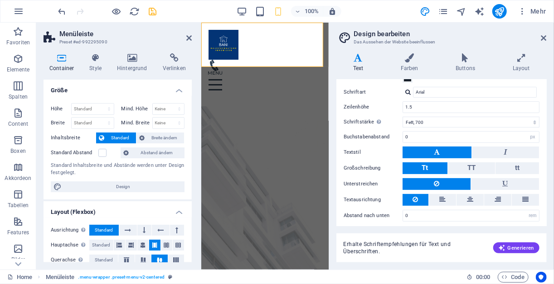
scroll to position [141, 0]
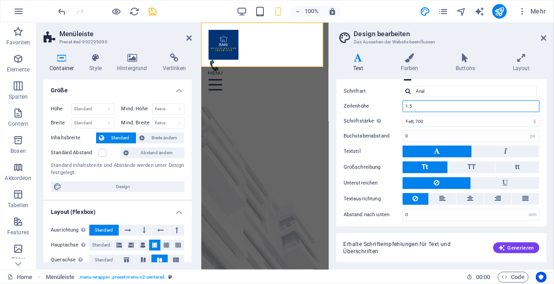
click at [422, 106] on input "1.5" at bounding box center [471, 106] width 136 height 11
type input "1"
click at [520, 56] on icon at bounding box center [521, 57] width 51 height 9
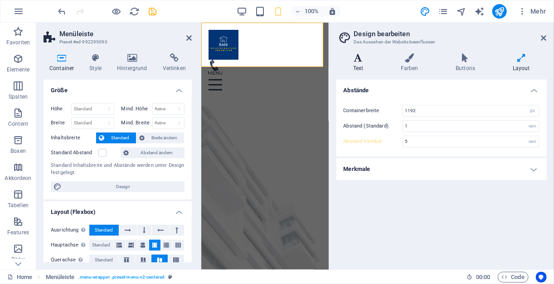
click at [357, 66] on h4 "Text" at bounding box center [360, 62] width 48 height 19
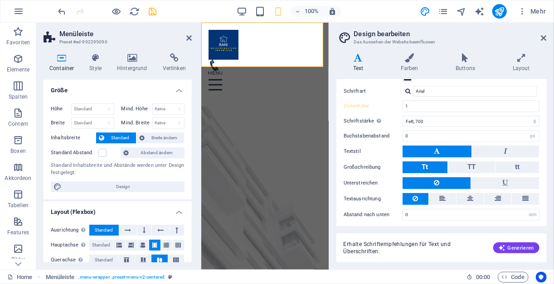
click at [544, 116] on div "Alle H1 / Textlogo H2 H3 H4 H5 H6 Schriftfarbe Schriftart Arial Zeilenhöhe 1 Sc…" at bounding box center [441, 139] width 214 height 183
click at [547, 112] on div "Varianten Text Farben Buttons Layout Text Standard Bold Links Schriftfarbe Schr…" at bounding box center [441, 158] width 225 height 224
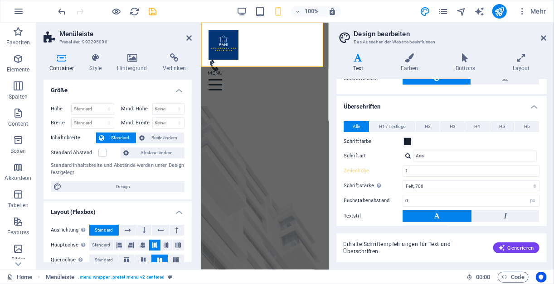
scroll to position [77, 0]
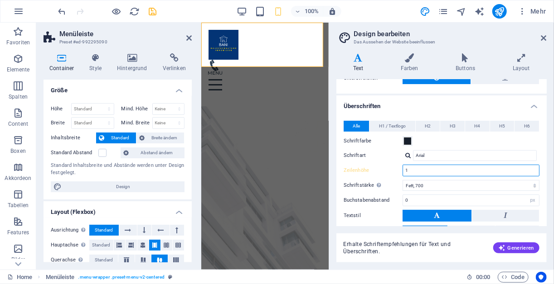
click at [438, 174] on input "1" at bounding box center [471, 170] width 136 height 11
click at [530, 168] on input "1" at bounding box center [471, 170] width 136 height 11
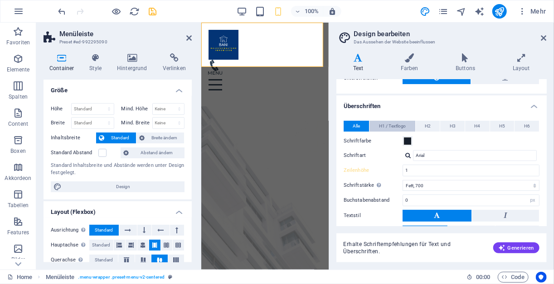
click at [394, 123] on span "H1 / Textlogo" at bounding box center [392, 126] width 27 height 11
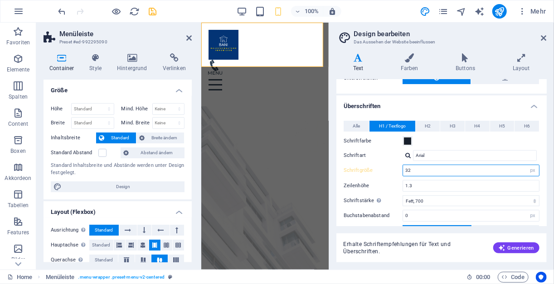
click at [422, 169] on input "32" at bounding box center [471, 170] width 136 height 11
type input "3"
type input "17"
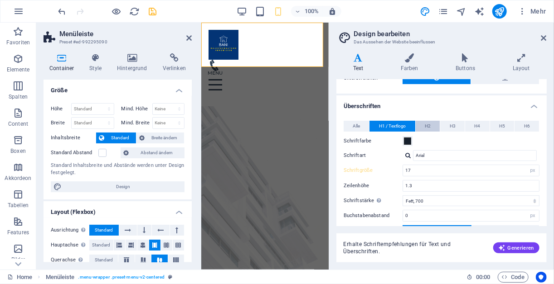
click at [426, 126] on span "H2" at bounding box center [427, 126] width 6 height 11
click at [389, 121] on span "H1 / Textlogo" at bounding box center [392, 126] width 27 height 11
click at [430, 124] on span "H2" at bounding box center [427, 126] width 6 height 11
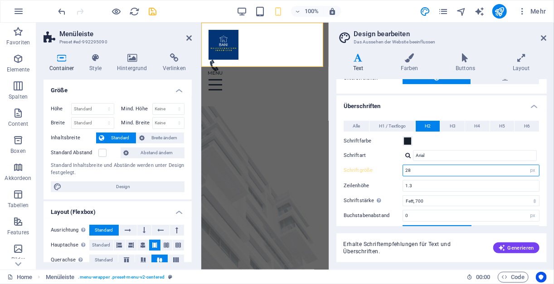
click at [416, 173] on input "28" at bounding box center [471, 170] width 136 height 11
type input "2"
type input "16"
click at [449, 127] on span "H3" at bounding box center [452, 126] width 6 height 11
click at [427, 170] on input "20" at bounding box center [471, 170] width 136 height 11
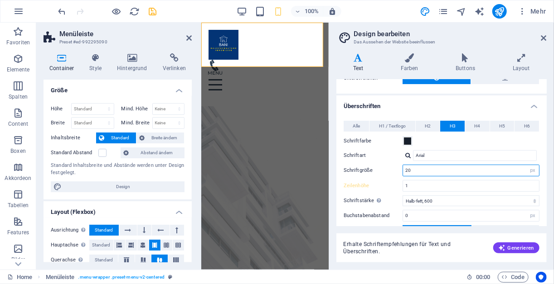
type input "2"
type input "15"
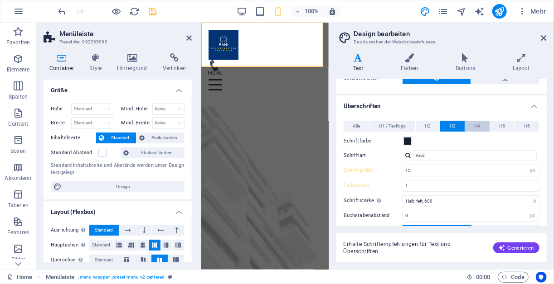
click at [474, 126] on span "H4" at bounding box center [477, 126] width 6 height 11
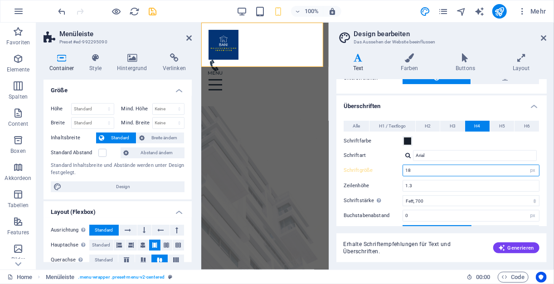
click at [429, 169] on input "18" at bounding box center [471, 170] width 136 height 11
type input "14"
click at [503, 129] on span "H5" at bounding box center [502, 126] width 6 height 11
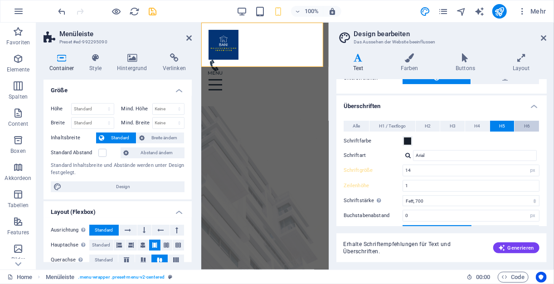
click at [518, 123] on button "H6" at bounding box center [526, 126] width 24 height 11
click at [544, 38] on icon at bounding box center [543, 37] width 5 height 7
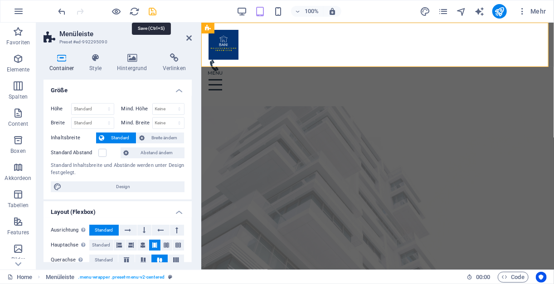
click at [154, 10] on icon "save" at bounding box center [153, 11] width 10 height 10
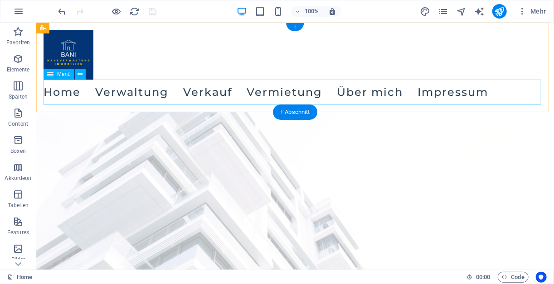
click at [88, 95] on nav "Home Verwaltung Verkauf Vermietung Über mich Impressum Datenschutz" at bounding box center [294, 91] width 503 height 25
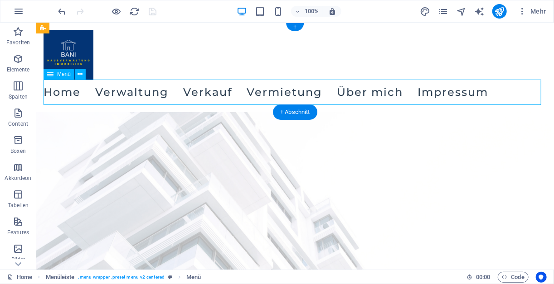
click at [88, 95] on nav "Home Verwaltung Verkauf Vermietung Über mich Impressum Datenschutz" at bounding box center [294, 91] width 503 height 25
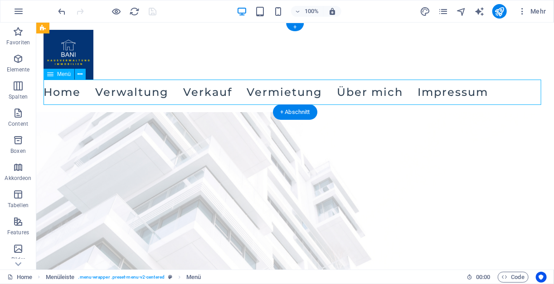
select select "px"
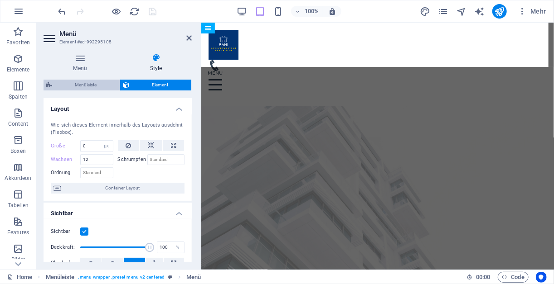
click at [92, 87] on span "Menüleiste" at bounding box center [86, 85] width 62 height 11
select select "rem"
select select "hover_border_bottom"
select select "px"
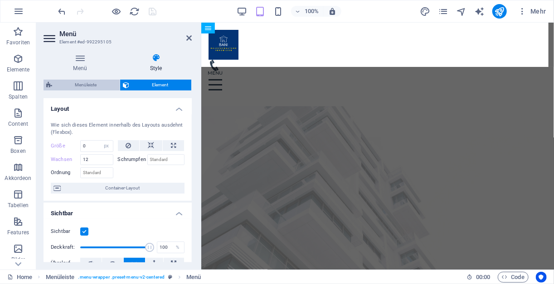
select select "rem"
select select "px"
select select "500"
select select "px"
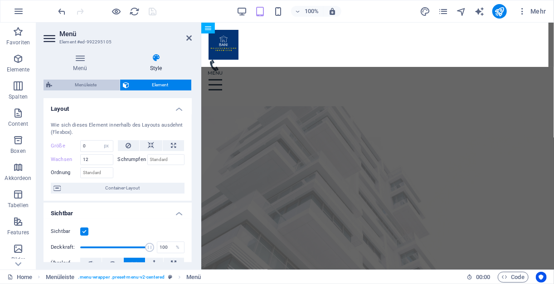
select select "preset-menu-v2-centered"
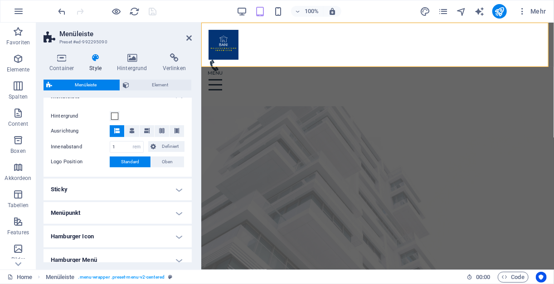
scroll to position [234, 0]
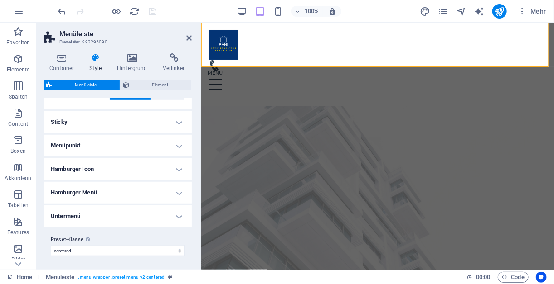
click at [151, 146] on h4 "Menüpunkt" at bounding box center [117, 146] width 148 height 22
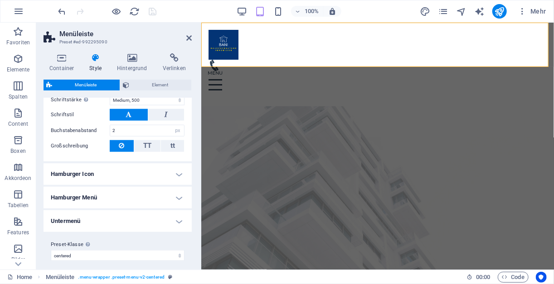
scroll to position [467, 0]
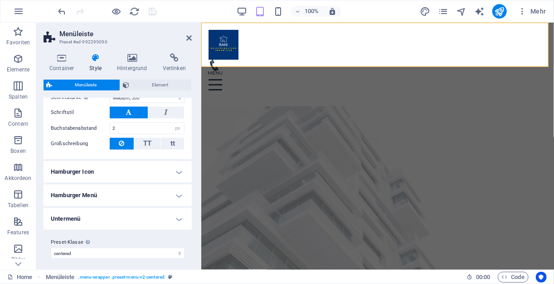
click at [136, 171] on h4 "Hamburger Icon" at bounding box center [117, 172] width 148 height 22
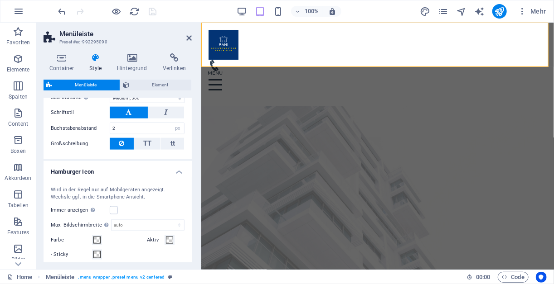
drag, startPoint x: 192, startPoint y: 193, endPoint x: 192, endPoint y: 232, distance: 38.5
click at [192, 232] on div "Container Style Hintergrund Verlinken Größe Höhe Standard px rem % vh vw Mind. …" at bounding box center [117, 158] width 163 height 224
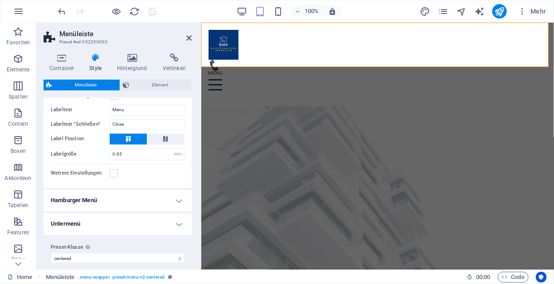
scroll to position [684, 0]
click at [174, 223] on h4 "Untermenü" at bounding box center [117, 225] width 148 height 22
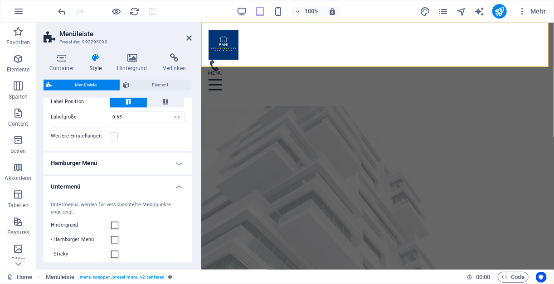
scroll to position [733, 0]
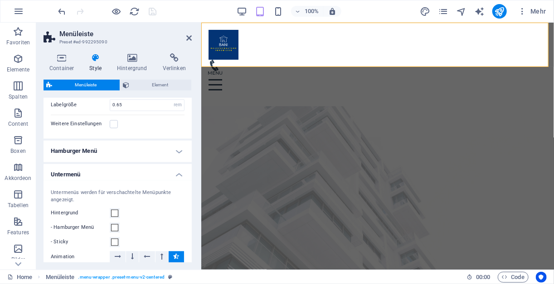
click at [176, 150] on h4 "Hamburger Menü" at bounding box center [117, 152] width 148 height 22
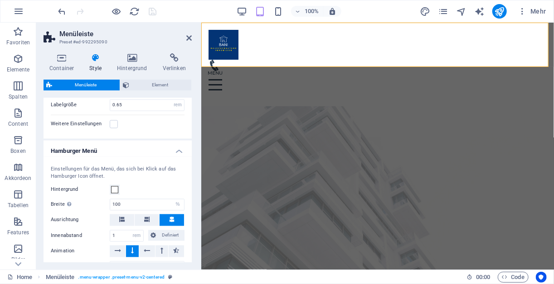
click at [176, 150] on h4 "Hamburger Menü" at bounding box center [117, 149] width 148 height 16
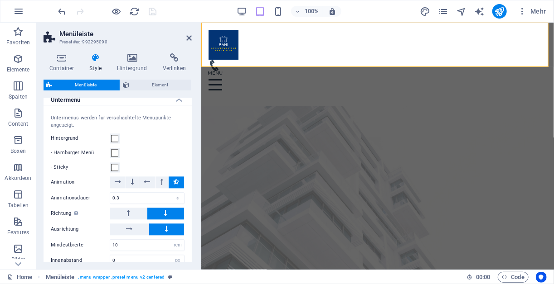
scroll to position [851, 0]
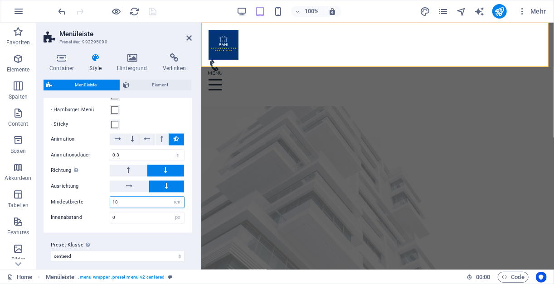
click at [133, 200] on input "10" at bounding box center [147, 202] width 74 height 11
type input "1"
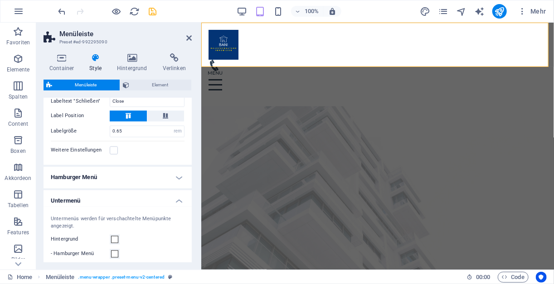
type input "7"
click at [173, 177] on h4 "Hamburger Menü" at bounding box center [117, 178] width 148 height 22
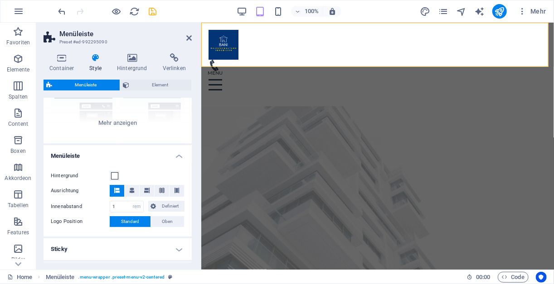
scroll to position [0, 0]
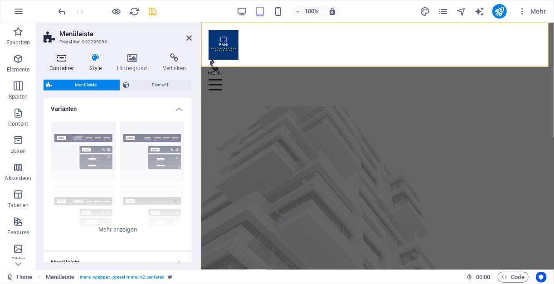
click at [59, 63] on h4 "Container" at bounding box center [63, 62] width 40 height 19
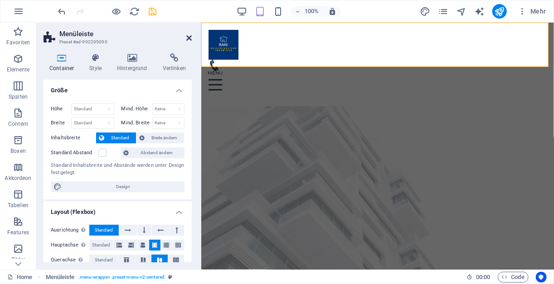
click at [188, 38] on icon at bounding box center [188, 37] width 5 height 7
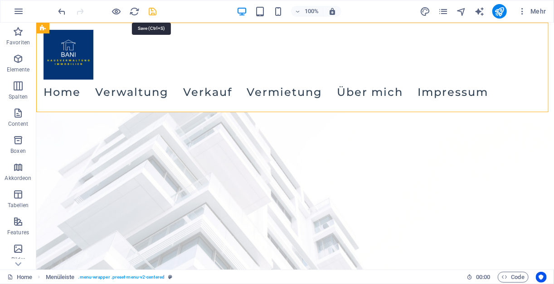
click at [154, 10] on icon "save" at bounding box center [153, 11] width 10 height 10
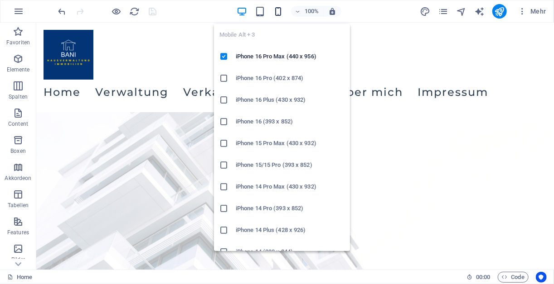
click at [275, 11] on icon "button" at bounding box center [278, 11] width 10 height 10
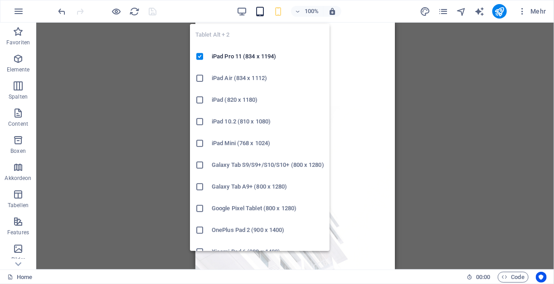
click at [262, 16] on icon "button" at bounding box center [260, 11] width 10 height 10
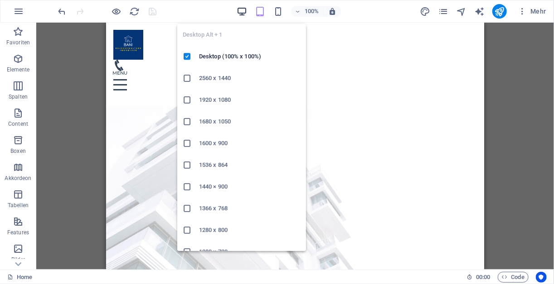
click at [240, 12] on icon "button" at bounding box center [241, 11] width 10 height 10
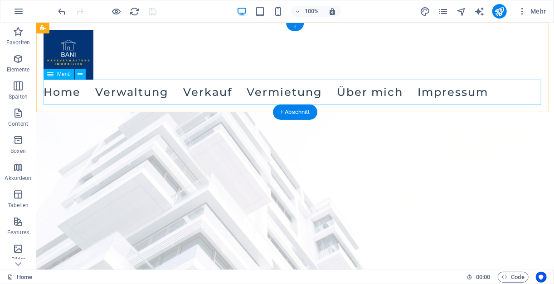
click at [85, 92] on nav "Home Verwaltung Verkauf Vermietung Über mich Impressum Datenschutz" at bounding box center [294, 91] width 503 height 25
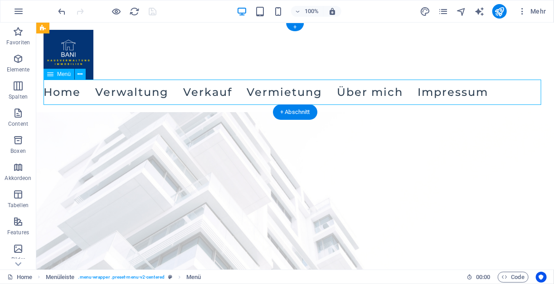
click at [85, 92] on nav "Home Verwaltung Verkauf Vermietung Über mich Impressum Datenschutz" at bounding box center [294, 91] width 503 height 25
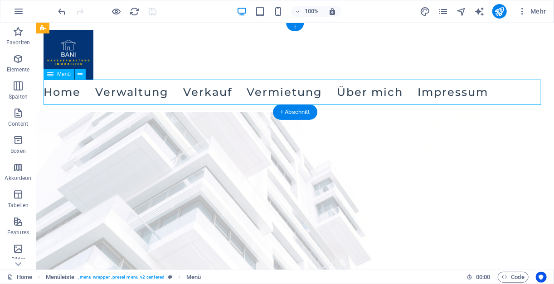
select select "px"
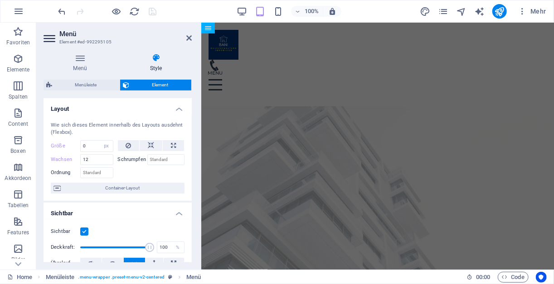
click at [168, 13] on div "100% Mehr" at bounding box center [303, 11] width 493 height 14
click at [17, 10] on icon "button" at bounding box center [18, 11] width 11 height 11
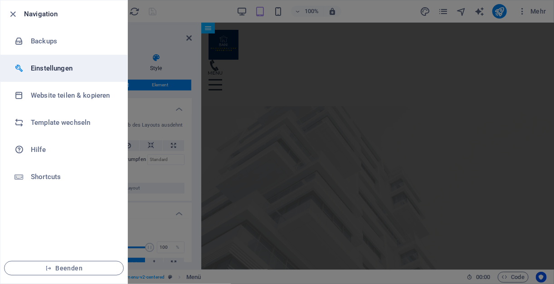
click at [52, 70] on h6 "Einstellungen" at bounding box center [73, 68] width 84 height 11
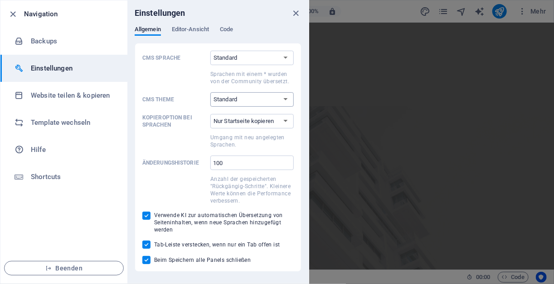
click at [275, 100] on select "Standard Dark Light" at bounding box center [251, 99] width 83 height 14
click at [251, 61] on select "Standard Deutsch English Español Suomi* Français Magyar Italiano Nederlands Pol…" at bounding box center [251, 58] width 83 height 14
click at [210, 51] on select "Standard Deutsch English Español Suomi* Français Magyar Italiano Nederlands Pol…" at bounding box center [251, 58] width 83 height 14
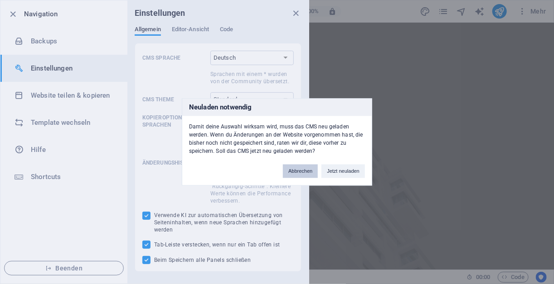
click at [307, 170] on button "Abbrechen" at bounding box center [300, 172] width 35 height 14
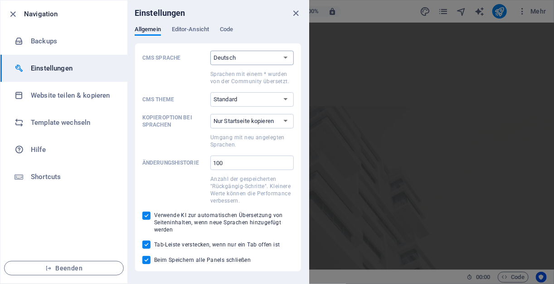
click at [243, 61] on select "Standard Deutsch English Español Suomi* Français Magyar Italiano Nederlands Pol…" at bounding box center [251, 58] width 83 height 14
select select "Standard"
click at [210, 51] on select "Standard Deutsch English Español Suomi* Français Magyar Italiano Nederlands Pol…" at bounding box center [251, 58] width 83 height 14
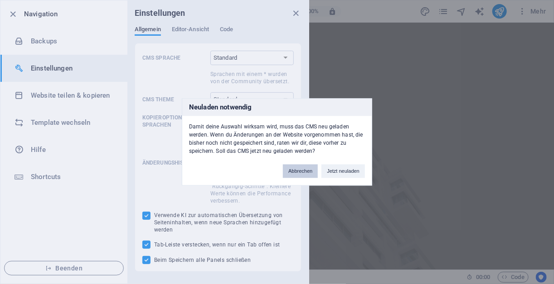
click at [298, 172] on button "Abbrechen" at bounding box center [300, 172] width 35 height 14
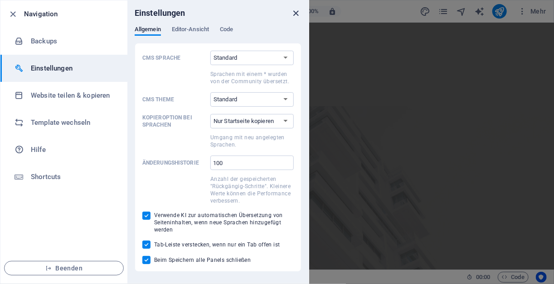
click at [298, 13] on icon "close" at bounding box center [296, 13] width 10 height 10
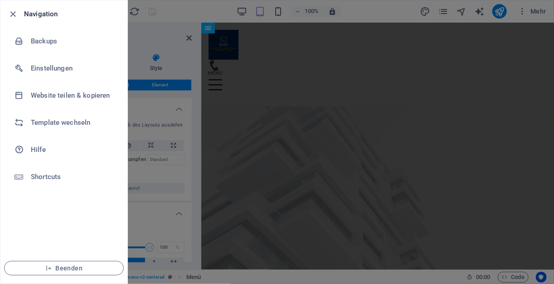
click at [114, 10] on h6 "Navigation" at bounding box center [72, 14] width 96 height 11
click at [138, 13] on div at bounding box center [277, 142] width 554 height 284
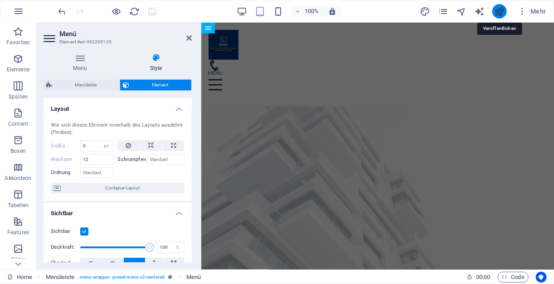
click at [499, 10] on icon "publish" at bounding box center [499, 11] width 10 height 10
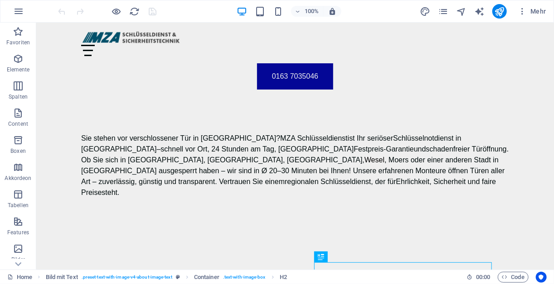
drag, startPoint x: 550, startPoint y: 37, endPoint x: 585, endPoint y: 44, distance: 35.6
click at [442, 11] on icon "pages" at bounding box center [443, 11] width 10 height 10
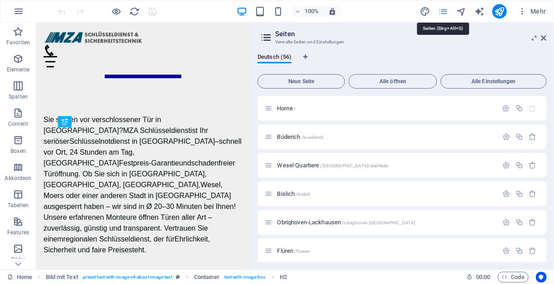
scroll to position [274, 0]
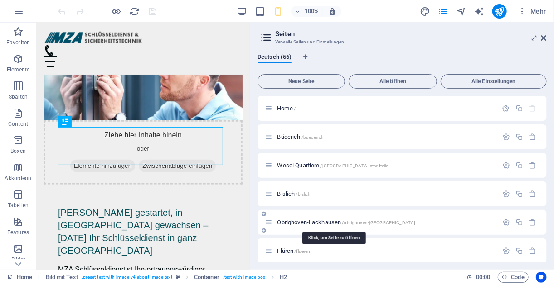
click at [287, 224] on span "Obrighoven-Lackhausen /[GEOGRAPHIC_DATA]-[GEOGRAPHIC_DATA]" at bounding box center [346, 222] width 138 height 7
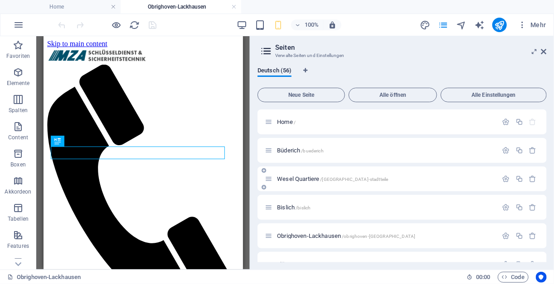
scroll to position [1282, 0]
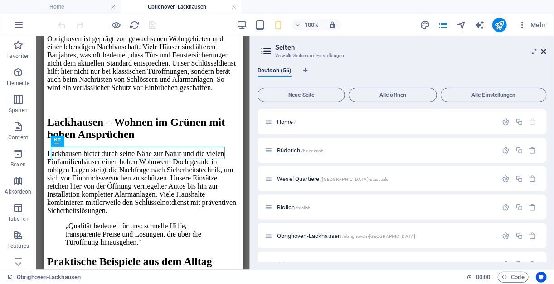
click at [543, 52] on icon at bounding box center [543, 51] width 5 height 7
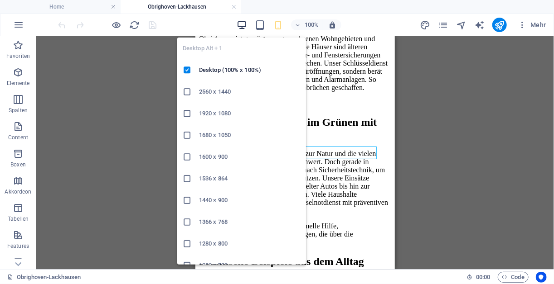
click at [239, 24] on icon "button" at bounding box center [241, 25] width 10 height 10
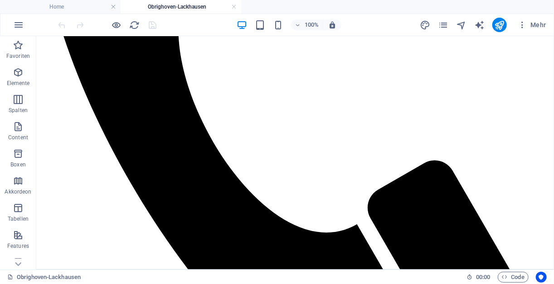
scroll to position [0, 0]
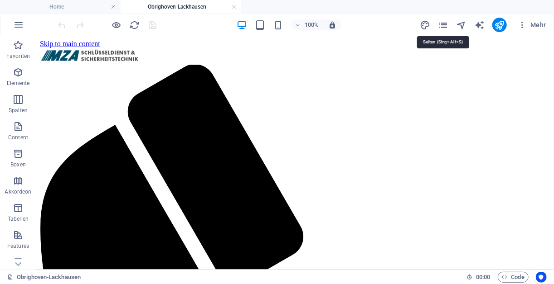
click at [445, 25] on icon "pages" at bounding box center [443, 25] width 10 height 10
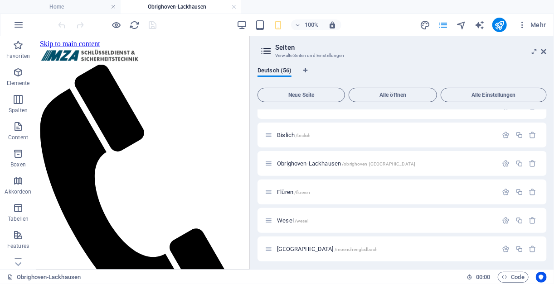
scroll to position [78, 0]
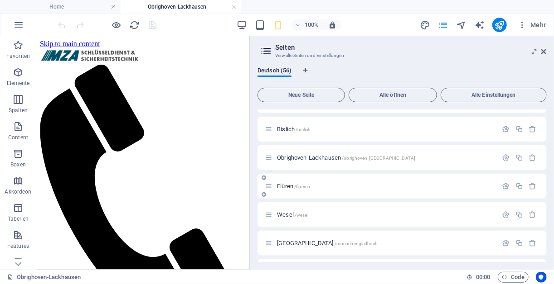
click at [295, 185] on span "/flueren" at bounding box center [302, 186] width 16 height 5
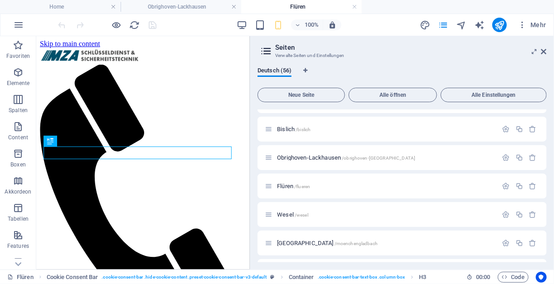
scroll to position [1042, 0]
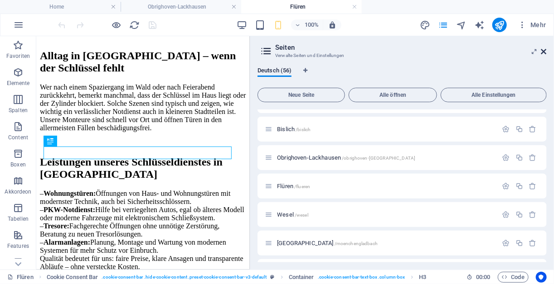
click at [544, 54] on icon at bounding box center [543, 51] width 5 height 7
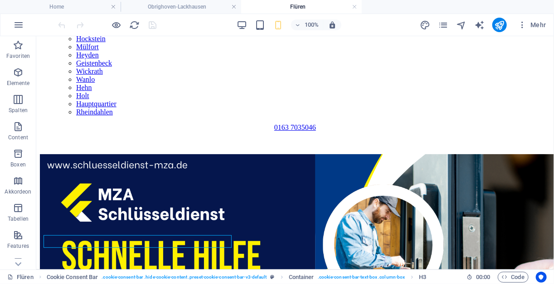
scroll to position [953, 0]
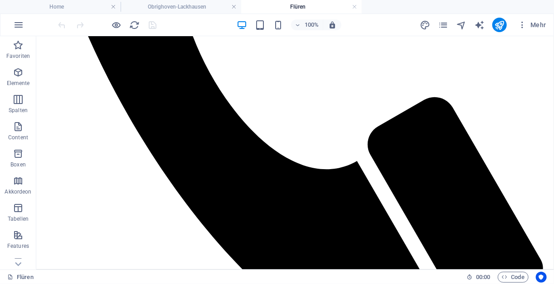
scroll to position [371, 0]
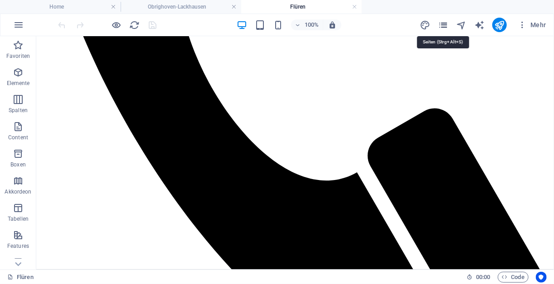
click at [444, 23] on icon "pages" at bounding box center [443, 25] width 10 height 10
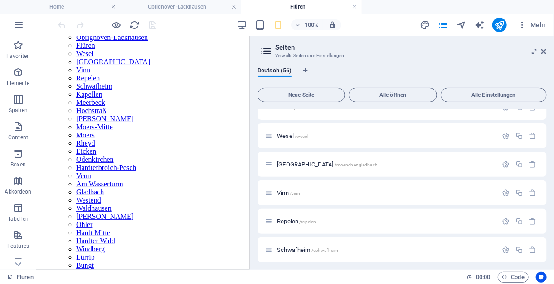
scroll to position [232, 0]
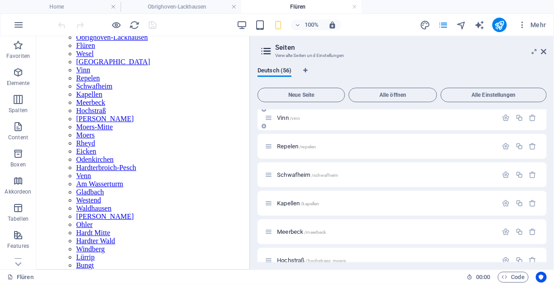
click at [288, 118] on span "Vinn /vinn" at bounding box center [288, 118] width 23 height 7
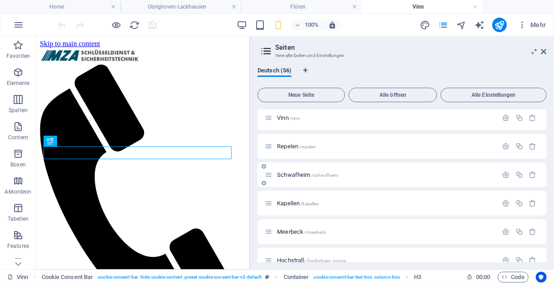
scroll to position [1094, 0]
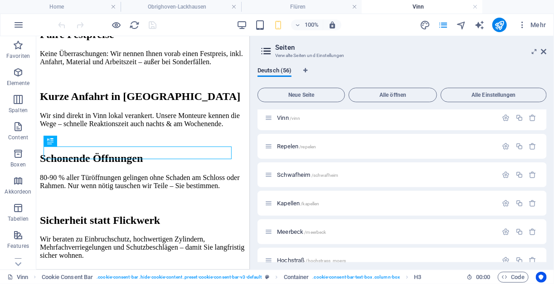
click at [540, 52] on header "Seiten Verwalte Seiten und Einstellungen" at bounding box center [402, 48] width 287 height 24
click at [545, 52] on icon at bounding box center [543, 51] width 5 height 7
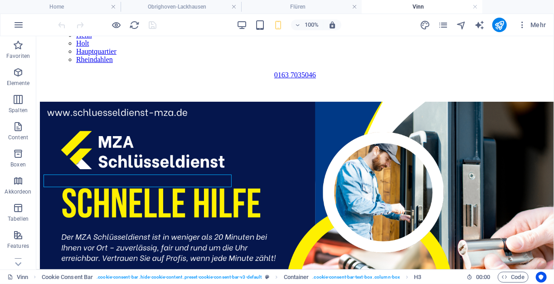
scroll to position [1066, 0]
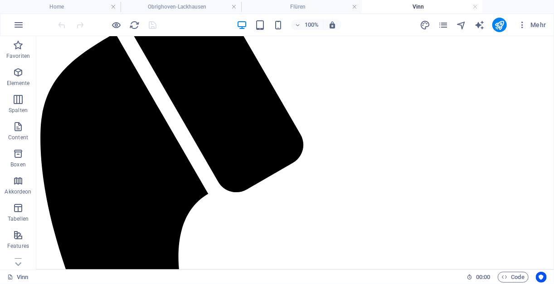
scroll to position [92, 0]
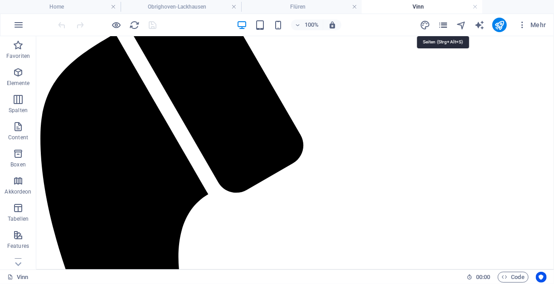
click at [445, 23] on icon "pages" at bounding box center [443, 25] width 10 height 10
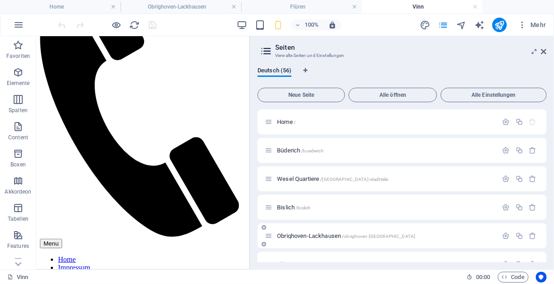
click at [340, 235] on span "Obrighoven-Lackhausen /[GEOGRAPHIC_DATA]-[GEOGRAPHIC_DATA]" at bounding box center [346, 236] width 138 height 7
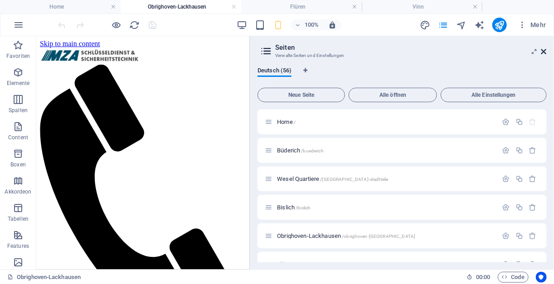
click at [543, 53] on icon at bounding box center [543, 51] width 5 height 7
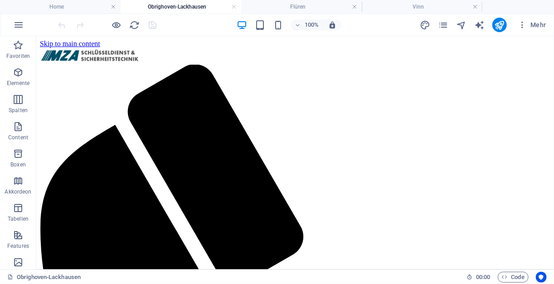
drag, startPoint x: 549, startPoint y: 68, endPoint x: 589, endPoint y: 70, distance: 39.9
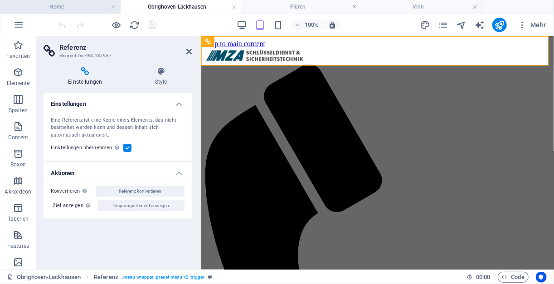
click at [59, 4] on h4 "Home" at bounding box center [60, 7] width 121 height 10
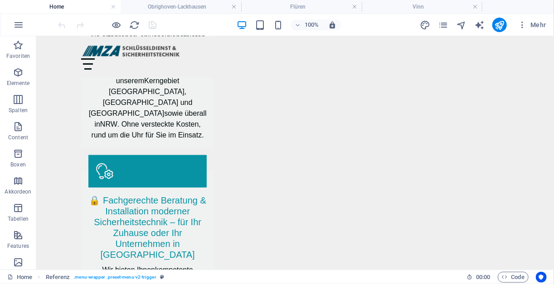
scroll to position [1867, 0]
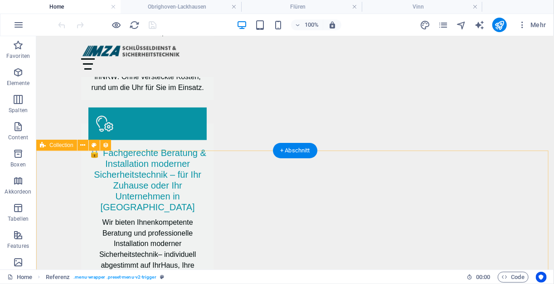
click at [82, 145] on icon at bounding box center [82, 146] width 5 height 10
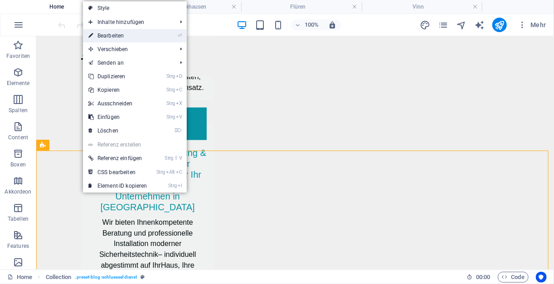
click at [118, 34] on link "⏎ Bearbeiten" at bounding box center [118, 36] width 70 height 14
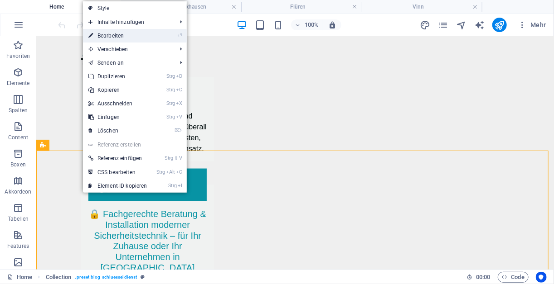
select select "68c2a7902878f1199c0f6bd0"
select select "columns.publishing_date_DESC"
select select "columns.status"
select select "columns.publishing_date"
select select "past"
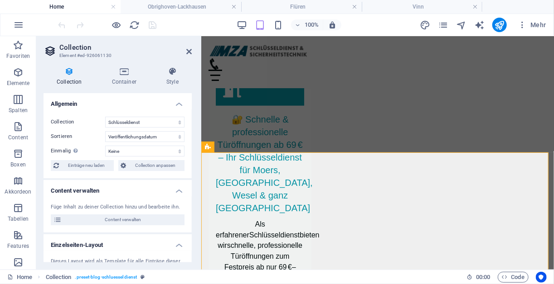
scroll to position [2148, 0]
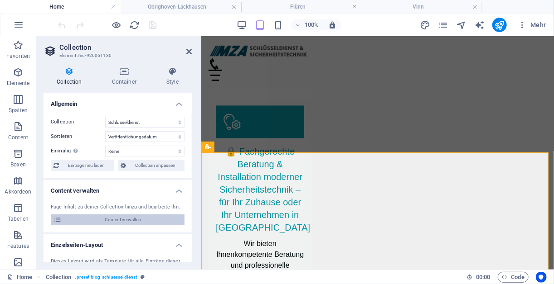
click at [135, 219] on span "Content verwalten" at bounding box center [122, 220] width 117 height 11
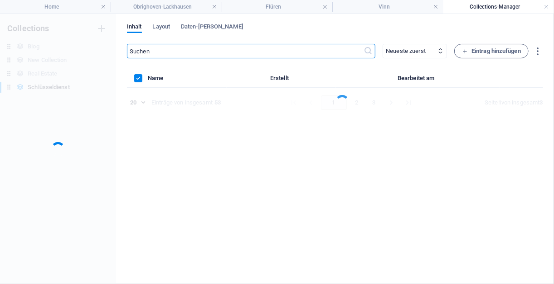
scroll to position [0, 0]
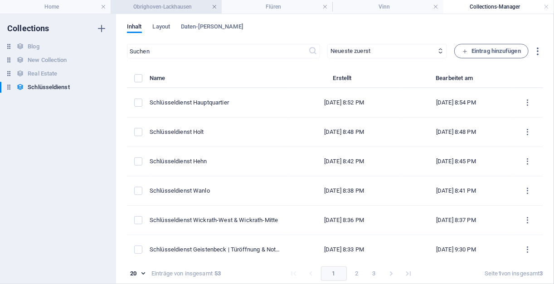
click at [214, 5] on link at bounding box center [214, 7] width 5 height 9
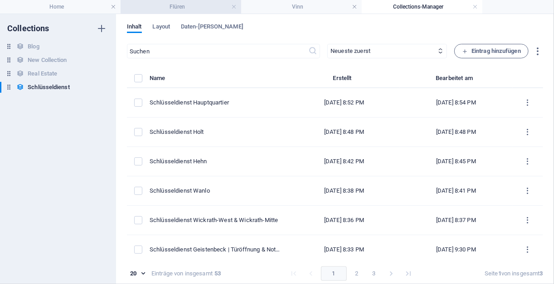
click at [230, 6] on h4 "Flüren" at bounding box center [181, 7] width 121 height 10
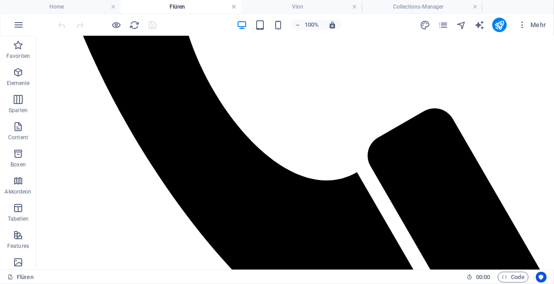
click at [232, 9] on link at bounding box center [233, 7] width 5 height 9
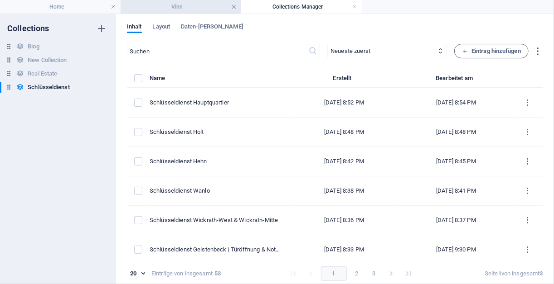
click at [231, 9] on link at bounding box center [233, 7] width 5 height 9
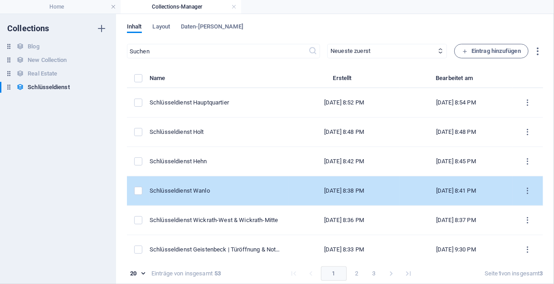
click at [211, 189] on div "Schlüsseldienst Wanlo" at bounding box center [215, 191] width 132 height 8
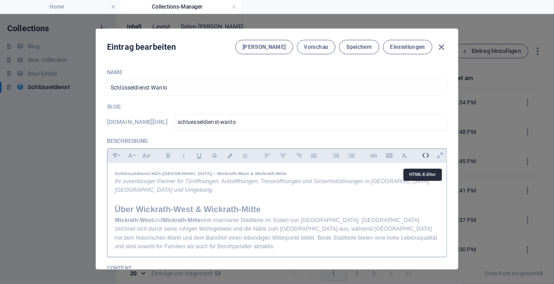
click at [421, 156] on icon at bounding box center [426, 156] width 14 height 14
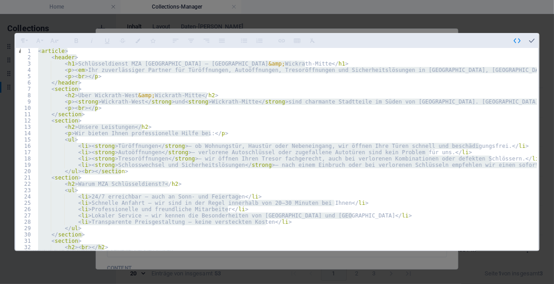
type textarea "</footer> </article>"
click at [530, 37] on icon "button" at bounding box center [531, 41] width 8 height 8
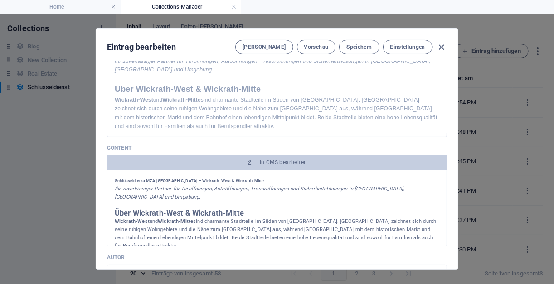
scroll to position [156, 0]
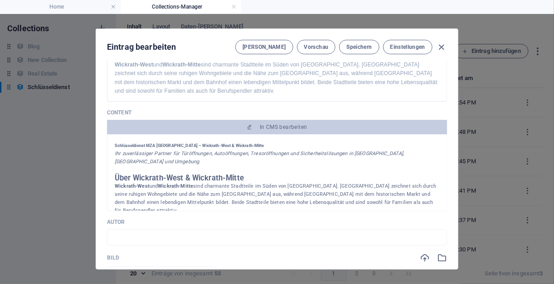
click at [290, 174] on p at bounding box center [277, 170] width 324 height 8
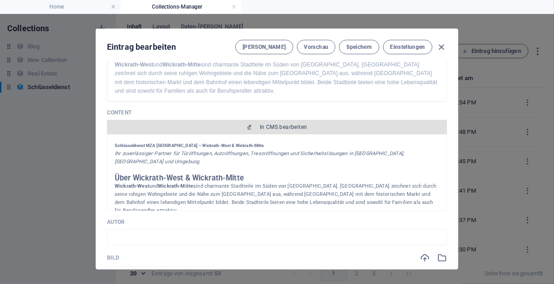
click at [255, 126] on span "In CMS bearbeiten" at bounding box center [277, 127] width 333 height 7
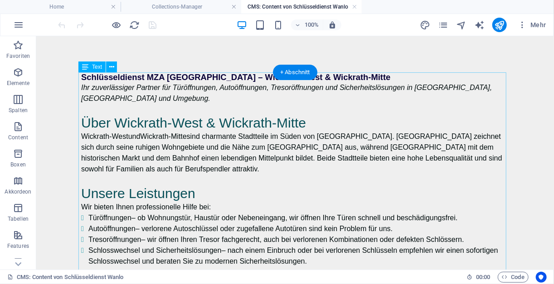
scroll to position [0, 0]
click at [111, 66] on icon at bounding box center [111, 68] width 5 height 10
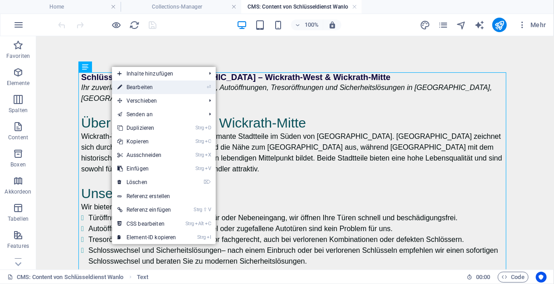
click at [140, 86] on link "⏎ Bearbeiten" at bounding box center [147, 88] width 70 height 14
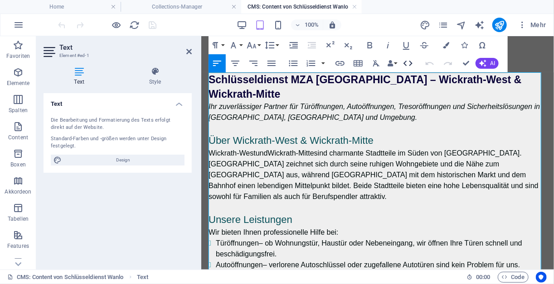
click at [406, 62] on icon "button" at bounding box center [407, 63] width 11 height 11
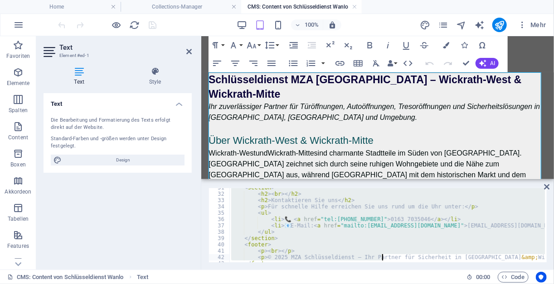
scroll to position [207, 0]
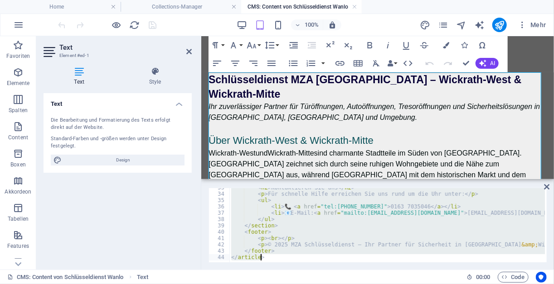
drag, startPoint x: 231, startPoint y: 192, endPoint x: 435, endPoint y: 285, distance: 224.6
click at [435, 284] on html "[DOMAIN_NAME] Home Collections-Manager CMS: Content von Schlüsseldienst Wanlo F…" at bounding box center [277, 142] width 554 height 284
type textarea "</article>"
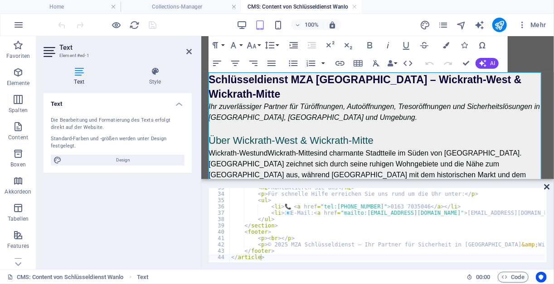
click at [546, 188] on icon at bounding box center [546, 186] width 5 height 7
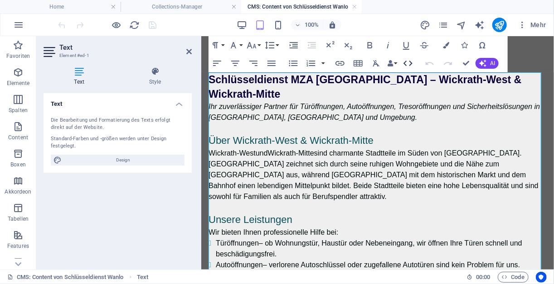
click at [409, 65] on icon "button" at bounding box center [407, 63] width 11 height 11
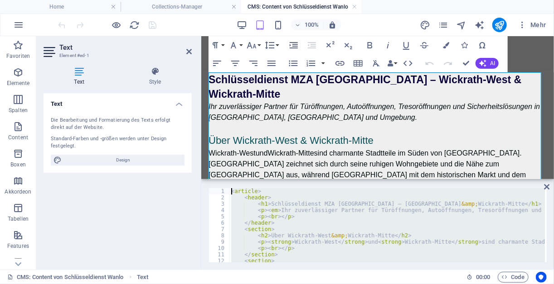
scroll to position [0, 0]
drag, startPoint x: 474, startPoint y: 293, endPoint x: 223, endPoint y: 176, distance: 276.4
click at [223, 176] on p "[GEOGRAPHIC_DATA] und [GEOGRAPHIC_DATA] sind charmante Stadtteile im Süden von …" at bounding box center [377, 175] width 338 height 54
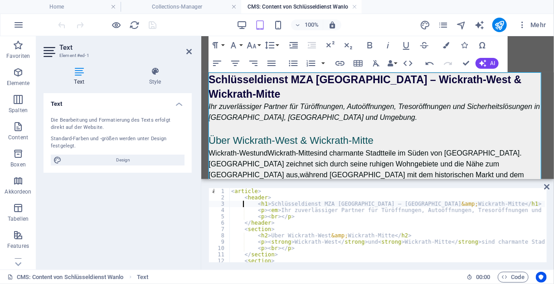
type textarea "</footer> </article>"
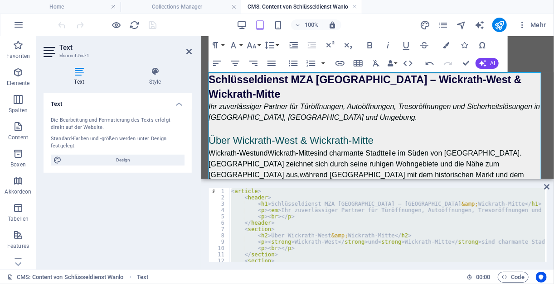
scroll to position [232, 0]
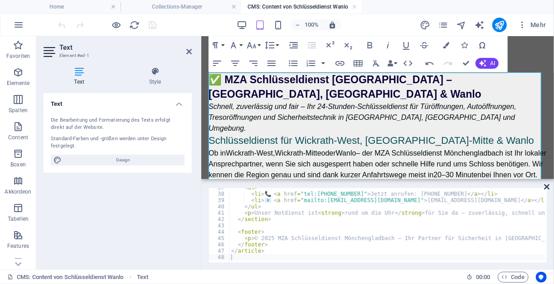
click at [546, 187] on icon at bounding box center [546, 186] width 5 height 7
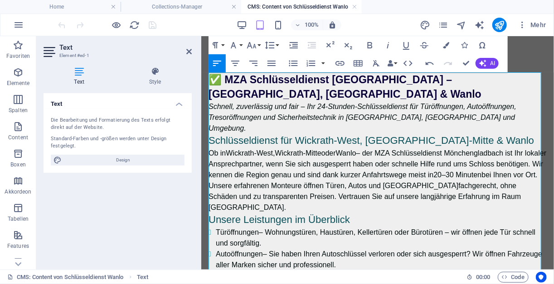
click at [326, 91] on h1 "✅ MZA Schlüsseldienst [GEOGRAPHIC_DATA] – [GEOGRAPHIC_DATA], [GEOGRAPHIC_DATA] …" at bounding box center [377, 86] width 338 height 29
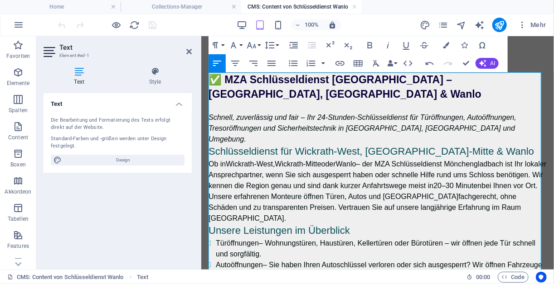
click at [462, 130] on p "Schnell, zuverlässig und fair – Ihr 24-Stunden-Schlüsseldienst für Türöffnungen…" at bounding box center [377, 128] width 338 height 33
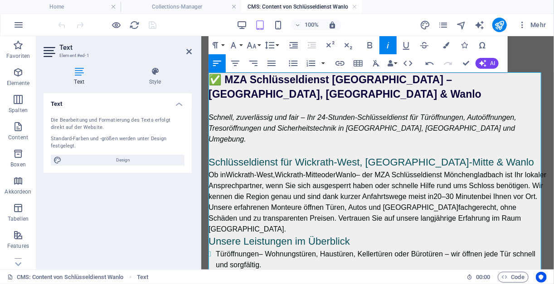
click at [279, 198] on p "Ob in [GEOGRAPHIC_DATA] , [GEOGRAPHIC_DATA] oder Wanlo – der MZA Schlüsseldiens…" at bounding box center [377, 185] width 338 height 33
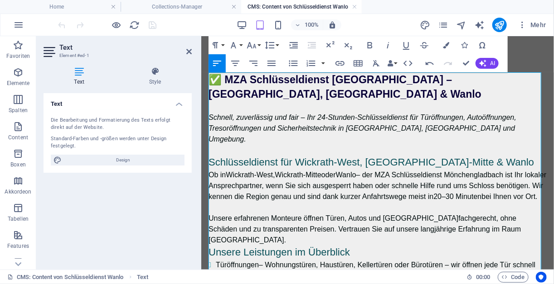
click at [210, 246] on h2 "Unsere Leistungen im Überblick" at bounding box center [377, 253] width 338 height 14
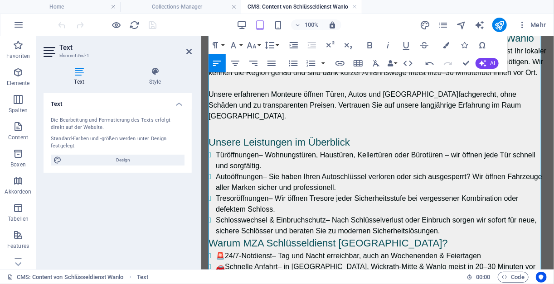
scroll to position [162, 0]
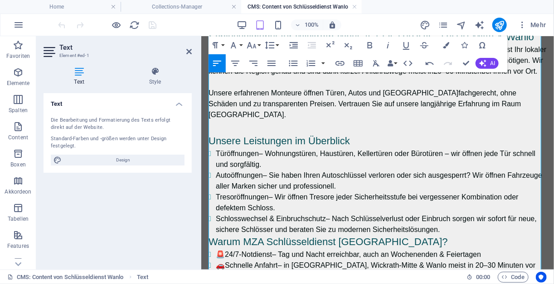
click at [209, 235] on h2 "Warum MZA Schlüsseldienst [GEOGRAPHIC_DATA]?" at bounding box center [377, 242] width 338 height 14
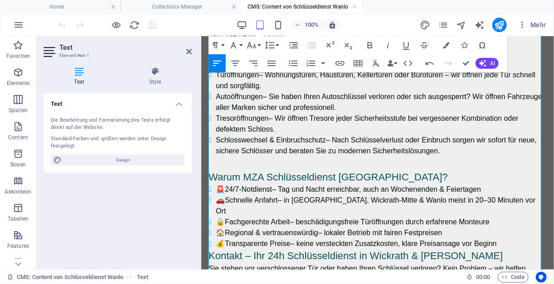
scroll to position [246, 0]
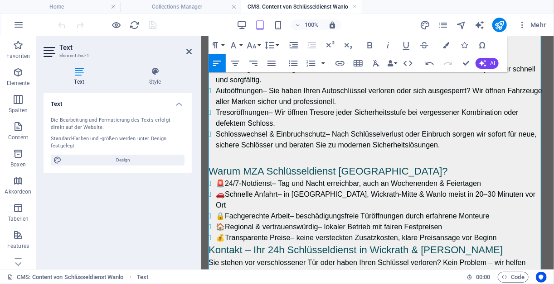
click at [208, 243] on h2 "Kontakt – Ihr 24h Schlüsseldienst in Wickrath & [PERSON_NAME]" at bounding box center [377, 250] width 338 height 14
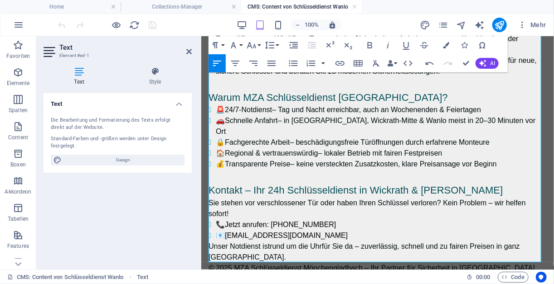
scroll to position [321, 0]
click at [238, 197] on p "Sie stehen vor verschlossener Tür oder haben Ihren Schlüssel verloren? Kein Pro…" at bounding box center [377, 208] width 338 height 22
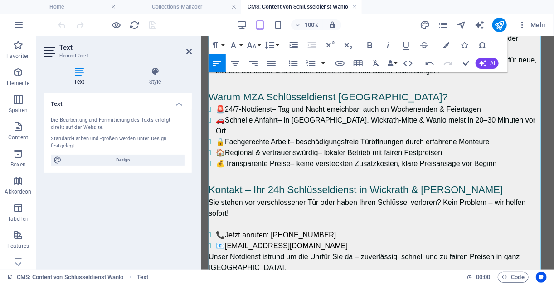
click at [208, 251] on p "Unser Notdienst ist rund um die Uhr für Sie da – zuverlässig, schnell und zu fa…" at bounding box center [377, 262] width 338 height 22
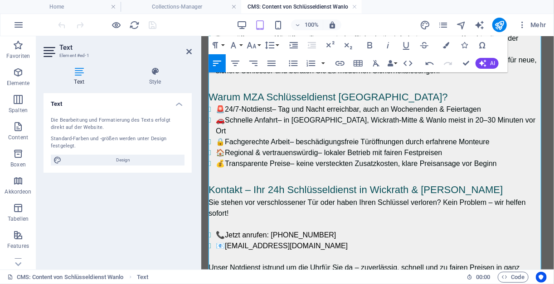
click at [274, 264] on strong "rund um die Uhr" at bounding box center [295, 268] width 52 height 8
click at [275, 262] on p "Unser Notdienst ist rund um die Uhr für Sie da – zuverlässig, schnell und zu fa…" at bounding box center [377, 273] width 338 height 22
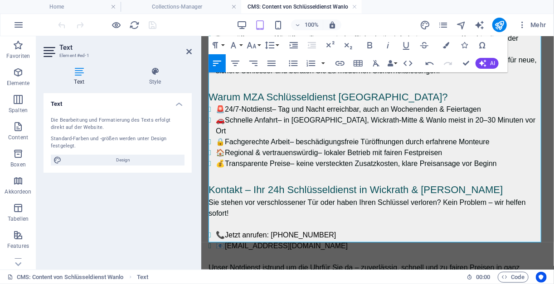
scroll to position [382, 0]
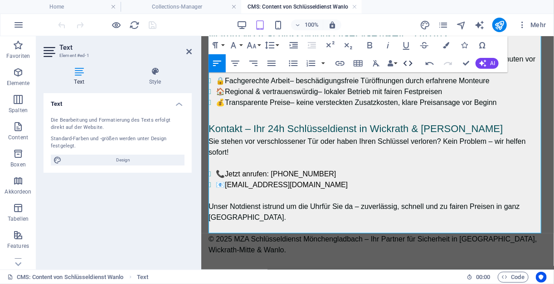
click at [409, 62] on icon "button" at bounding box center [407, 63] width 11 height 11
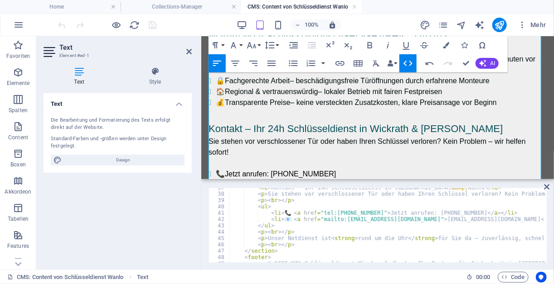
scroll to position [232, 0]
type textarea "</footer> </article>"
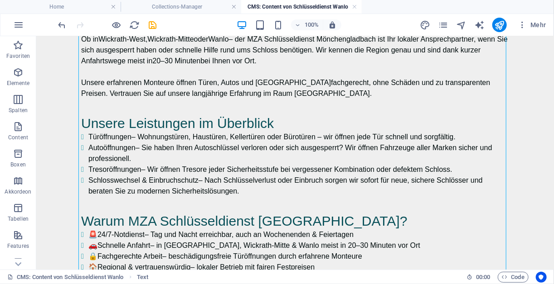
scroll to position [0, 0]
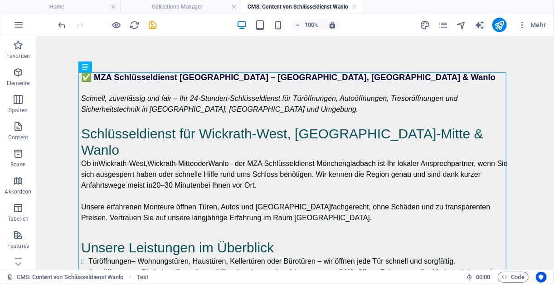
drag, startPoint x: 553, startPoint y: 193, endPoint x: 489, endPoint y: 40, distance: 165.3
click at [153, 21] on icon "save" at bounding box center [153, 25] width 10 height 10
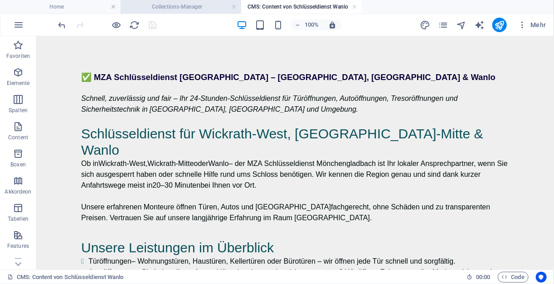
click at [191, 5] on h4 "Collections-Manager" at bounding box center [181, 7] width 121 height 10
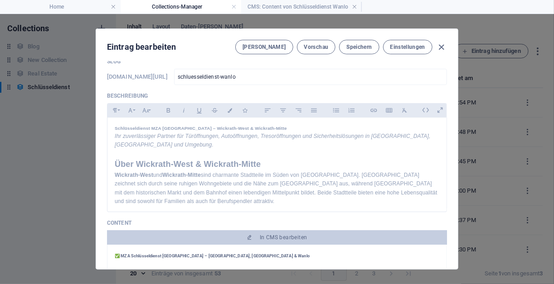
scroll to position [60, 0]
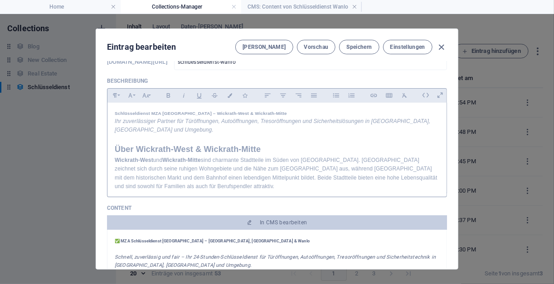
click at [360, 117] on h1 "Schlüsseldienst MZA [GEOGRAPHIC_DATA] – Wickrath-West & Wickrath-Mitte" at bounding box center [277, 113] width 324 height 7
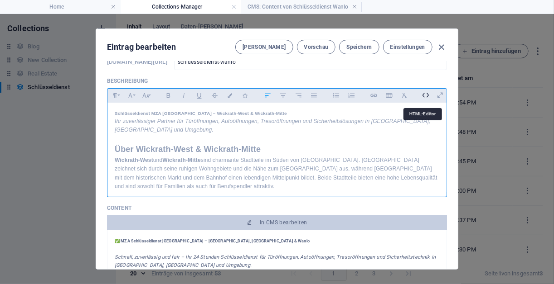
click at [421, 95] on icon at bounding box center [426, 95] width 14 height 14
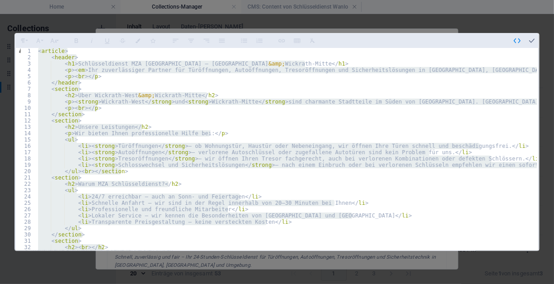
paste textarea
type textarea "</article>"
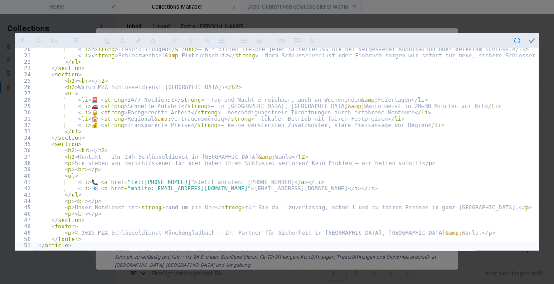
scroll to position [122, 0]
click at [531, 40] on icon "button" at bounding box center [531, 41] width 8 height 8
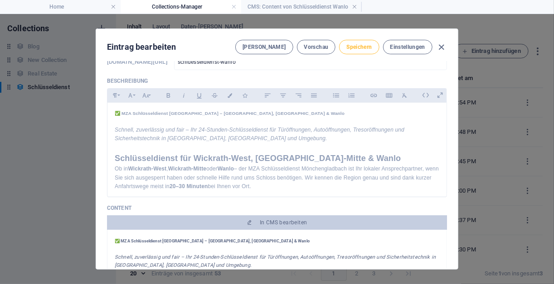
click at [357, 46] on span "Speichern" at bounding box center [358, 46] width 25 height 7
click at [440, 48] on icon "button" at bounding box center [441, 47] width 10 height 10
type input "[DATE]"
type input "schluesseldienst-wanlo"
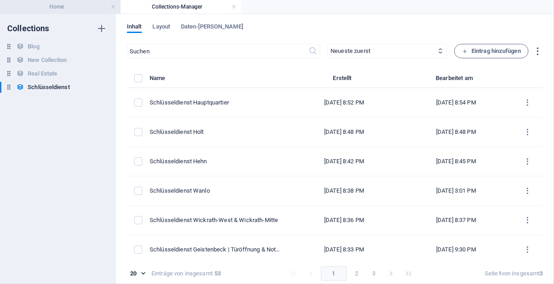
click at [59, 8] on h4 "Home" at bounding box center [60, 7] width 121 height 10
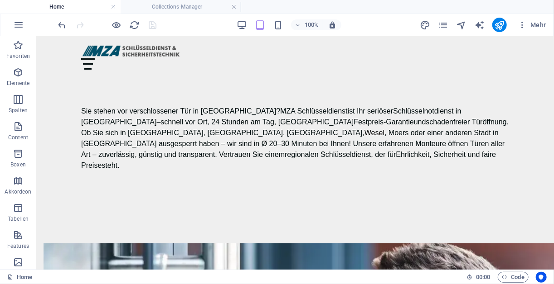
scroll to position [2148, 0]
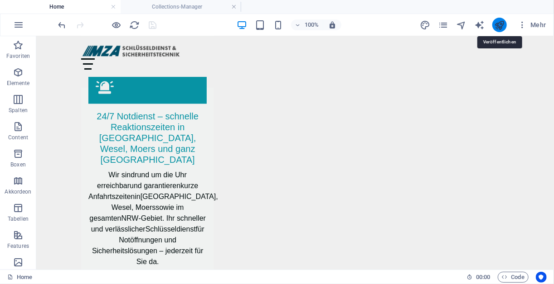
click at [501, 25] on icon "publish" at bounding box center [499, 25] width 10 height 10
